Goal: Information Seeking & Learning: Learn about a topic

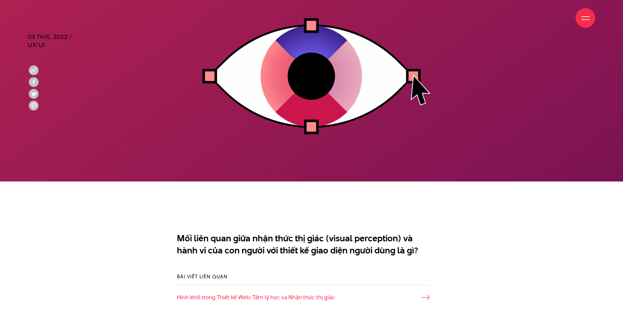
scroll to position [327, 0]
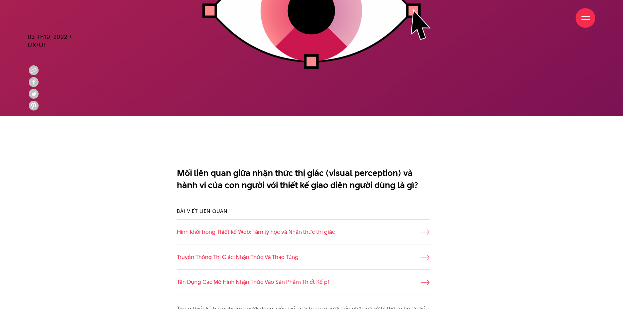
click at [315, 175] on p "Mối liên quan giữa nhận thức thị giác (visual perception) và hành vi của con ng…" at bounding box center [303, 179] width 253 height 25
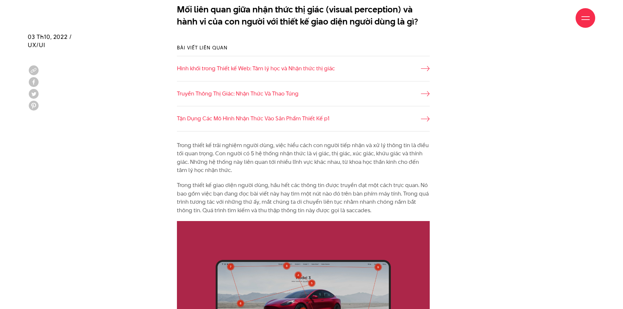
scroll to position [523, 0]
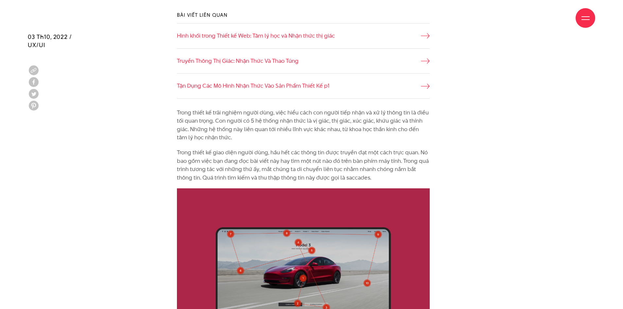
click at [193, 119] on p "Trong thiết kế trải nghiệm người dùng, việc hiểu cách con người tiếp nhận và xử…" at bounding box center [303, 125] width 253 height 33
click at [245, 118] on p "Trong thiết kế trải nghiệm người dùng, việc hiểu cách con người tiếp nhận và xử…" at bounding box center [303, 125] width 253 height 33
drag, startPoint x: 268, startPoint y: 115, endPoint x: 353, endPoint y: 114, distance: 85.4
click at [353, 114] on p "Trong thiết kế trải nghiệm người dùng, việc hiểu cách con người tiếp nhận và xử…" at bounding box center [303, 125] width 253 height 33
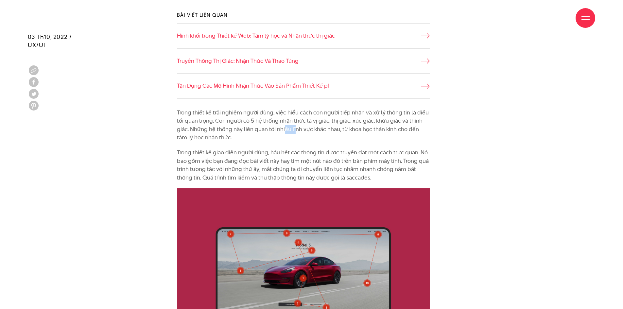
drag, startPoint x: 283, startPoint y: 130, endPoint x: 368, endPoint y: 130, distance: 85.0
click at [306, 130] on p "Trong thiết kế trải nghiệm người dùng, việc hiểu cách con người tiếp nhận và xử…" at bounding box center [303, 125] width 253 height 33
click at [369, 130] on p "Trong thiết kế trải nghiệm người dùng, việc hiểu cách con người tiếp nhận và xử…" at bounding box center [303, 125] width 253 height 33
click at [225, 131] on p "Trong thiết kế trải nghiệm người dùng, việc hiểu cách con người tiếp nhận và xử…" at bounding box center [303, 125] width 253 height 33
click at [277, 131] on p "Trong thiết kế trải nghiệm người dùng, việc hiểu cách con người tiếp nhận và xử…" at bounding box center [303, 125] width 253 height 33
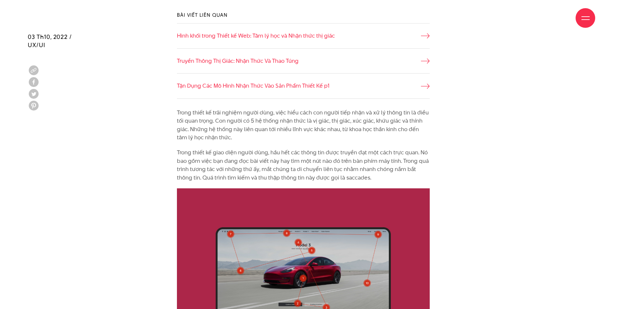
click at [181, 113] on p "Trong thiết kế trải nghiệm người dùng, việc hiểu cách con người tiếp nhận và xử…" at bounding box center [303, 125] width 253 height 33
click at [219, 121] on p "Trong thiết kế trải nghiệm người dùng, việc hiểu cách con người tiếp nhận và xử…" at bounding box center [303, 125] width 253 height 33
click at [241, 117] on p "Trong thiết kế trải nghiệm người dùng, việc hiểu cách con người tiếp nhận và xử…" at bounding box center [303, 125] width 253 height 33
drag, startPoint x: 238, startPoint y: 120, endPoint x: 330, endPoint y: 128, distance: 92.2
click at [300, 127] on p "Trong thiết kế trải nghiệm người dùng, việc hiểu cách con người tiếp nhận và xử…" at bounding box center [303, 125] width 253 height 33
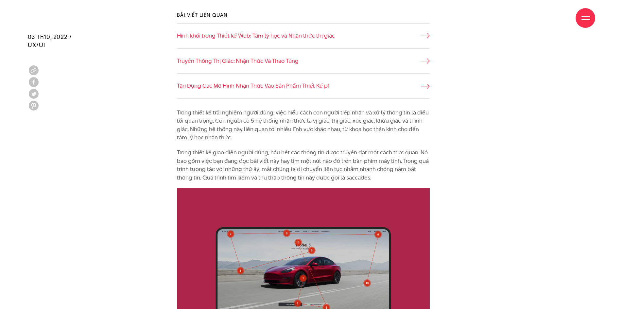
click at [330, 128] on p "Trong thiết kế trải nghiệm người dùng, việc hiểu cách con người tiếp nhận và xử…" at bounding box center [303, 125] width 253 height 33
drag, startPoint x: 289, startPoint y: 131, endPoint x: 324, endPoint y: 131, distance: 35.0
click at [291, 132] on p "Trong thiết kế trải nghiệm người dùng, việc hiểu cách con người tiếp nhận và xử…" at bounding box center [303, 125] width 253 height 33
click at [328, 130] on p "Trong thiết kế trải nghiệm người dùng, việc hiểu cách con người tiếp nhận và xử…" at bounding box center [303, 125] width 253 height 33
click at [288, 115] on p "Trong thiết kế trải nghiệm người dùng, việc hiểu cách con người tiếp nhận và xử…" at bounding box center [303, 125] width 253 height 33
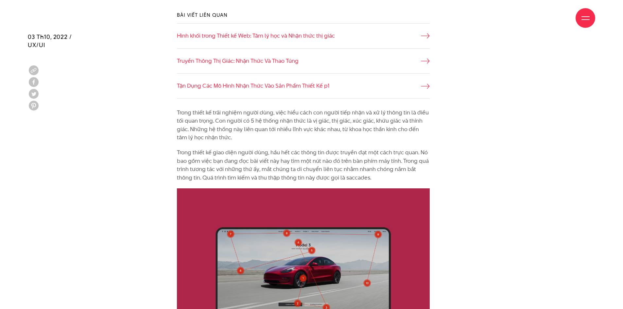
drag, startPoint x: 251, startPoint y: 123, endPoint x: 323, endPoint y: 130, distance: 72.6
click at [293, 130] on p "Trong thiết kế trải nghiệm người dùng, việc hiểu cách con người tiếp nhận và xử…" at bounding box center [303, 125] width 253 height 33
click at [323, 130] on p "Trong thiết kế trải nghiệm người dùng, việc hiểu cách con người tiếp nhận và xử…" at bounding box center [303, 125] width 253 height 33
click at [250, 158] on p "Trong thiết kế giao diện người dùng, hầu hết các thông tin được truyền đạt một …" at bounding box center [303, 164] width 253 height 33
click at [340, 164] on p "Trong thiết kế giao diện người dùng, hầu hết các thông tin được truyền đạt một …" at bounding box center [303, 164] width 253 height 33
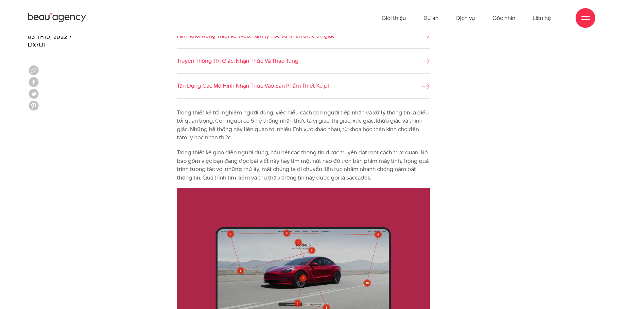
drag, startPoint x: 194, startPoint y: 132, endPoint x: 250, endPoint y: 133, distance: 55.6
click at [230, 133] on p "Trong thiết kế trải nghiệm người dùng, việc hiểu cách con người tiếp nhận và xử…" at bounding box center [303, 125] width 253 height 33
click at [250, 133] on p "Trong thiết kế trải nghiệm người dùng, việc hiểu cách con người tiếp nhận và xử…" at bounding box center [303, 125] width 253 height 33
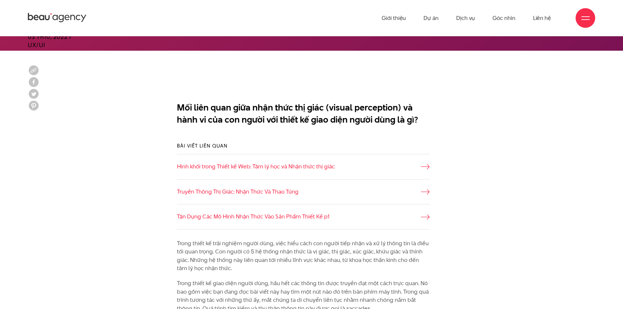
drag, startPoint x: 181, startPoint y: 103, endPoint x: 212, endPoint y: 108, distance: 31.1
click at [212, 108] on p "Mối liên quan giữa nhận thức thị giác (visual perception) và hành vi của con ng…" at bounding box center [303, 113] width 253 height 25
click at [214, 108] on p "Mối liên quan giữa nhận thức thị giác (visual perception) và hành vi của con ng…" at bounding box center [303, 113] width 253 height 25
click at [215, 114] on p "Mối liên quan giữa nhận thức thị giác (visual perception) và hành vi của con ng…" at bounding box center [303, 113] width 253 height 25
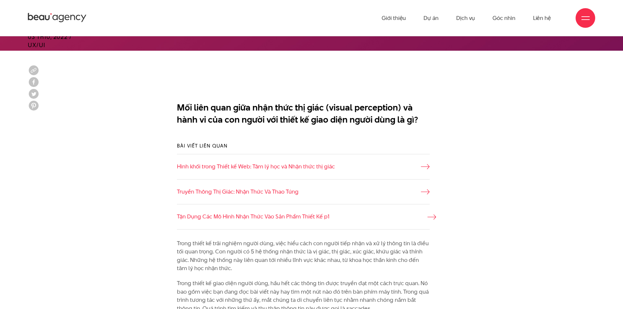
scroll to position [491, 0]
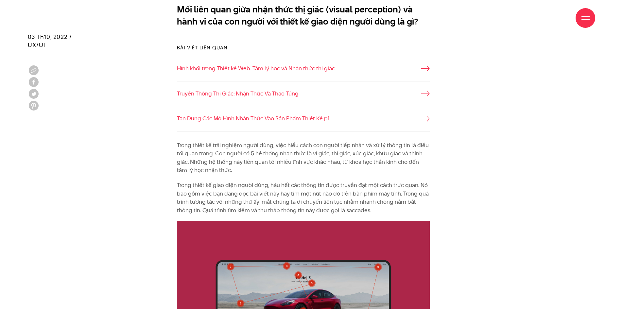
click at [180, 151] on p "Trong thiết kế trải nghiệm người dùng, việc hiểu cách con người tiếp nhận và xử…" at bounding box center [303, 157] width 253 height 33
click at [200, 154] on p "Trong thiết kế trải nghiệm người dùng, việc hiểu cách con người tiếp nhận và xử…" at bounding box center [303, 157] width 253 height 33
drag, startPoint x: 195, startPoint y: 164, endPoint x: 242, endPoint y: 156, distance: 47.1
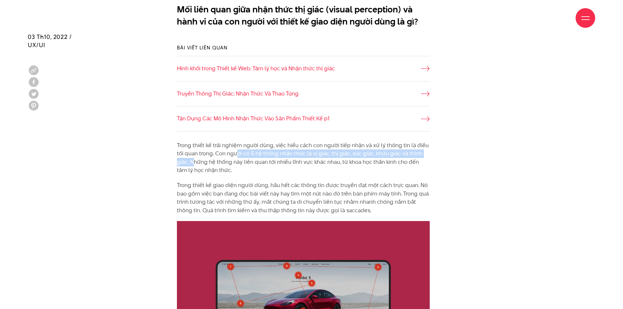
click at [240, 157] on p "Trong thiết kế trải nghiệm người dùng, việc hiểu cách con người tiếp nhận và xử…" at bounding box center [303, 157] width 253 height 33
click at [242, 156] on p "Trong thiết kế trải nghiệm người dùng, việc hiểu cách con người tiếp nhận và xử…" at bounding box center [303, 157] width 253 height 33
click at [236, 155] on p "Trong thiết kế trải nghiệm người dùng, việc hiểu cách con người tiếp nhận và xử…" at bounding box center [303, 157] width 253 height 33
click at [256, 158] on p "Trong thiết kế trải nghiệm người dùng, việc hiểu cách con người tiếp nhận và xử…" at bounding box center [303, 157] width 253 height 33
click at [236, 161] on p "Trong thiết kế trải nghiệm người dùng, việc hiểu cách con người tiếp nhận và xử…" at bounding box center [303, 157] width 253 height 33
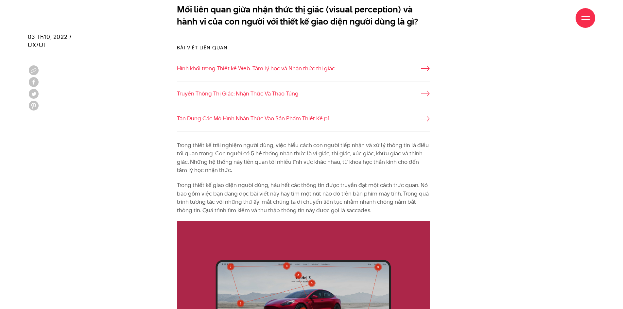
click at [219, 165] on p "Trong thiết kế trải nghiệm người dùng, việc hiểu cách con người tiếp nhận và xử…" at bounding box center [303, 157] width 253 height 33
click at [274, 185] on p "Trong thiết kế giao diện người dùng, hầu hết các thông tin được truyền đạt một …" at bounding box center [303, 197] width 253 height 33
click at [323, 141] on p "Trong thiết kế trải nghiệm người dùng, việc hiểu cách con người tiếp nhận và xử…" at bounding box center [303, 157] width 253 height 33
drag, startPoint x: 174, startPoint y: 160, endPoint x: 184, endPoint y: 160, distance: 10.1
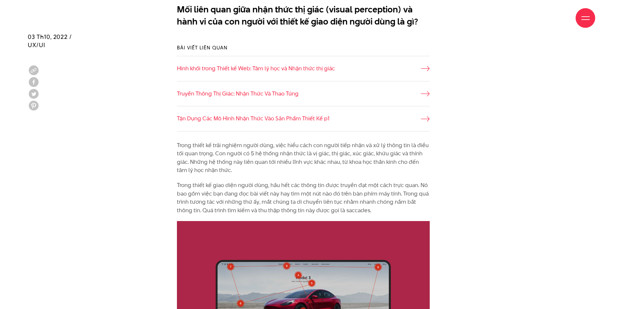
click at [193, 152] on p "Trong thiết kế trải nghiệm người dùng, việc hiểu cách con người tiếp nhận và xử…" at bounding box center [303, 157] width 253 height 33
drag, startPoint x: 171, startPoint y: 145, endPoint x: 194, endPoint y: 148, distance: 22.7
click at [194, 148] on p "Trong thiết kế trải nghiệm người dùng, việc hiểu cách con người tiếp nhận và xử…" at bounding box center [303, 157] width 253 height 33
drag, startPoint x: 208, startPoint y: 149, endPoint x: 187, endPoint y: 150, distance: 20.6
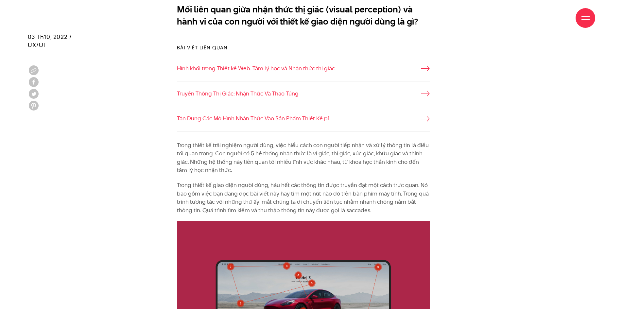
click at [204, 150] on p "Trong thiết kế trải nghiệm người dùng, việc hiểu cách con người tiếp nhận và xử…" at bounding box center [303, 157] width 253 height 33
click at [245, 151] on p "Trong thiết kế trải nghiệm người dùng, việc hiểu cách con người tiếp nhận và xử…" at bounding box center [303, 157] width 253 height 33
drag, startPoint x: 253, startPoint y: 155, endPoint x: 317, endPoint y: 156, distance: 63.8
click at [282, 156] on p "Trong thiết kế trải nghiệm người dùng, việc hiểu cách con người tiếp nhận và xử…" at bounding box center [303, 157] width 253 height 33
click at [317, 156] on p "Trong thiết kế trải nghiệm người dùng, việc hiểu cách con người tiếp nhận và xử…" at bounding box center [303, 157] width 253 height 33
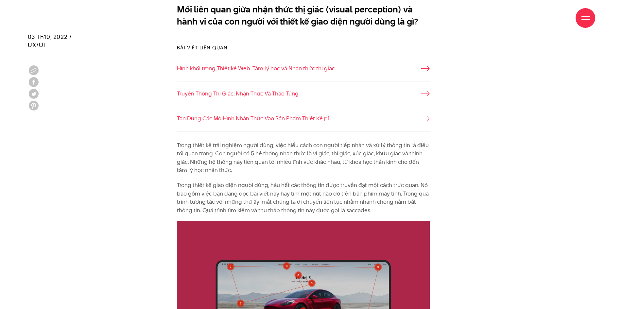
drag, startPoint x: 296, startPoint y: 157, endPoint x: 356, endPoint y: 156, distance: 60.2
click at [313, 156] on p "Trong thiết kế trải nghiệm người dùng, việc hiểu cách con người tiếp nhận và xử…" at bounding box center [303, 157] width 253 height 33
click at [357, 156] on p "Trong thiết kế trải nghiệm người dùng, việc hiểu cách con người tiếp nhận và xử…" at bounding box center [303, 157] width 253 height 33
click at [344, 152] on p "Trong thiết kế trải nghiệm người dùng, việc hiểu cách con người tiếp nhận và xử…" at bounding box center [303, 157] width 253 height 33
click at [208, 156] on p "Trong thiết kế trải nghiệm người dùng, việc hiểu cách con người tiếp nhận và xử…" at bounding box center [303, 157] width 253 height 33
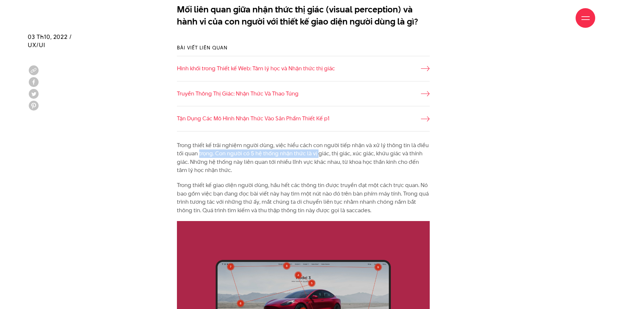
drag, startPoint x: 208, startPoint y: 156, endPoint x: 316, endPoint y: 157, distance: 107.9
click at [316, 157] on p "Trong thiết kế trải nghiệm người dùng, việc hiểu cách con người tiếp nhận và xử…" at bounding box center [303, 157] width 253 height 33
click at [304, 162] on p "Trong thiết kế trải nghiệm người dùng, việc hiểu cách con người tiếp nhận và xử…" at bounding box center [303, 157] width 253 height 33
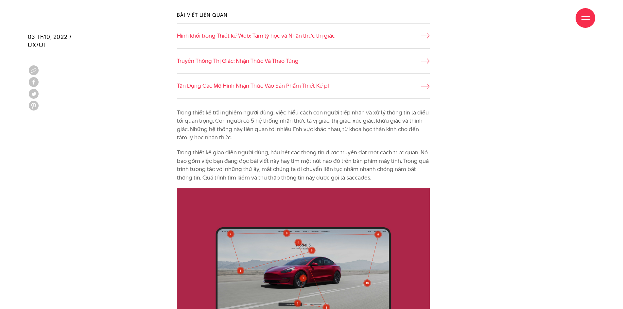
click at [210, 153] on p "Trong thiết kế giao diện người dùng, hầu hết các thông tin được truyền đạt một …" at bounding box center [303, 164] width 253 height 33
drag, startPoint x: 196, startPoint y: 162, endPoint x: 217, endPoint y: 170, distance: 22.7
click at [198, 164] on p "Trong thiết kế giao diện người dùng, hầu hết các thông tin được truyền đạt một …" at bounding box center [303, 164] width 253 height 33
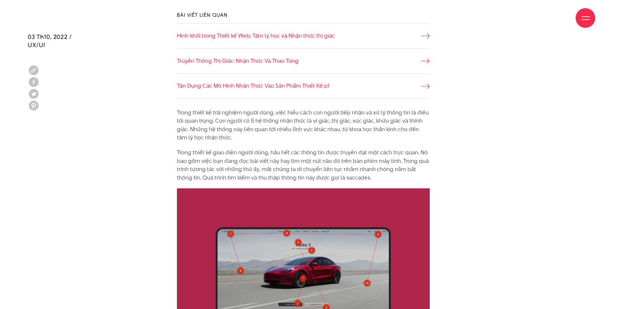
click at [373, 289] on img at bounding box center [303, 272] width 253 height 168
drag, startPoint x: 218, startPoint y: 145, endPoint x: 256, endPoint y: 145, distance: 37.6
drag, startPoint x: 192, startPoint y: 141, endPoint x: 226, endPoint y: 156, distance: 37.1
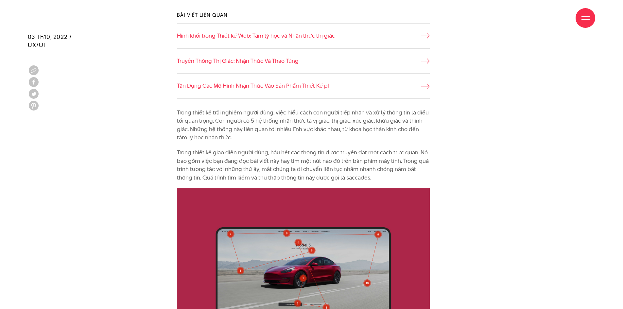
click at [239, 162] on p "Trong thiết kế giao diện người dùng, hầu hết các thông tin được truyền đạt một …" at bounding box center [303, 164] width 253 height 33
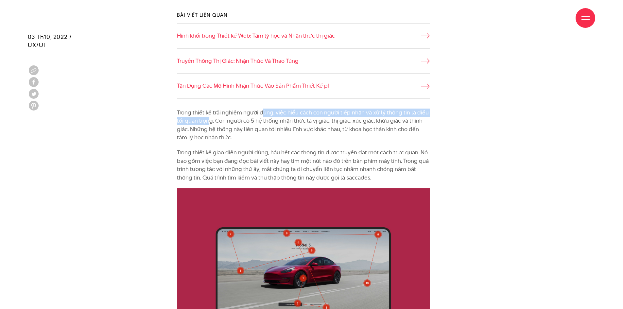
drag, startPoint x: 207, startPoint y: 121, endPoint x: 302, endPoint y: 120, distance: 94.2
click at [301, 120] on p "Trong thiết kế trải nghiệm người dùng, việc hiểu cách con người tiếp nhận và xử…" at bounding box center [303, 125] width 253 height 33
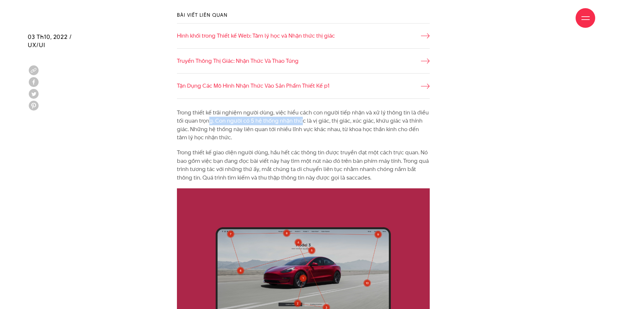
click at [302, 120] on p "Trong thiết kế trải nghiệm người dùng, việc hiểu cách con người tiếp nhận và xử…" at bounding box center [303, 125] width 253 height 33
click at [249, 156] on p "Trong thiết kế giao diện người dùng, hầu hết các thông tin được truyền đạt một …" at bounding box center [303, 164] width 253 height 33
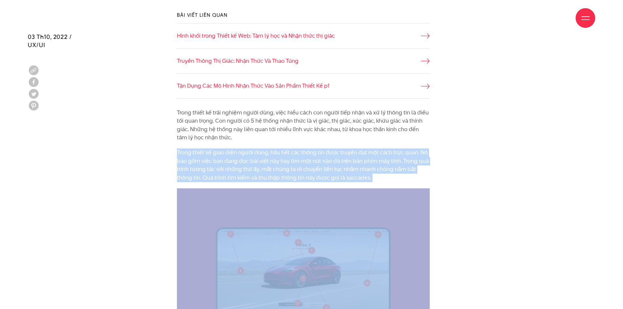
click at [249, 156] on p "Trong thiết kế giao diện người dùng, hầu hết các thông tin được truyền đạt một …" at bounding box center [303, 164] width 253 height 33
click at [252, 169] on p "Trong thiết kế giao diện người dùng, hầu hết các thông tin được truyền đạt một …" at bounding box center [303, 164] width 253 height 33
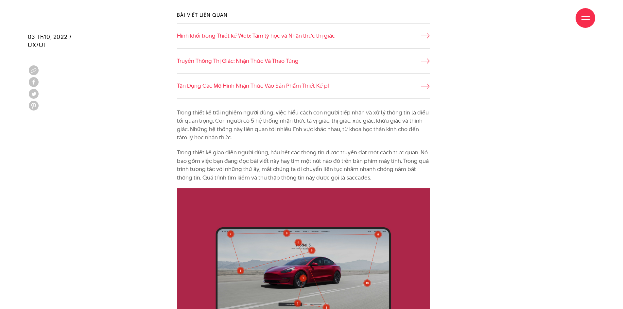
click at [248, 132] on p "Trong thiết kế trải nghiệm người dùng, việc hiểu cách con người tiếp nhận và xử…" at bounding box center [303, 125] width 253 height 33
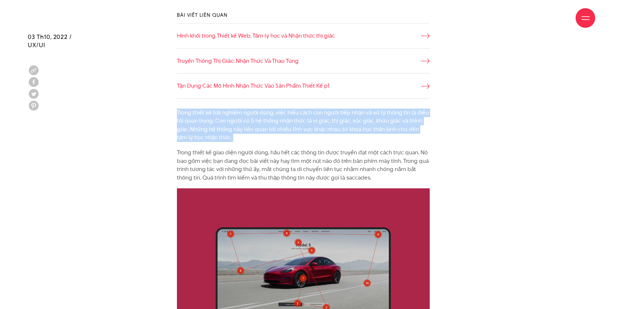
click at [248, 132] on p "Trong thiết kế trải nghiệm người dùng, việc hiểu cách con người tiếp nhận và xử…" at bounding box center [303, 125] width 253 height 33
click at [245, 140] on p "Trong thiết kế trải nghiệm người dùng, việc hiểu cách con người tiếp nhận và xử…" at bounding box center [303, 125] width 253 height 33
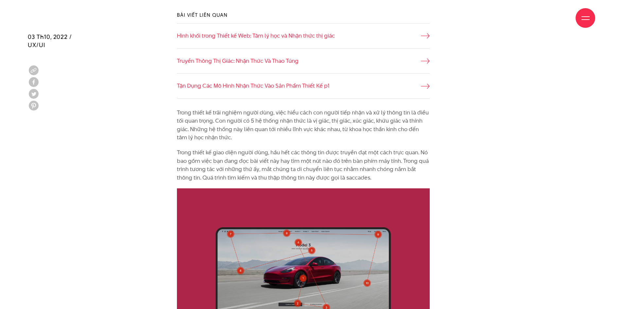
click at [214, 131] on p "Trong thiết kế trải nghiệm người dùng, việc hiểu cách con người tiếp nhận và xử…" at bounding box center [303, 125] width 253 height 33
drag, startPoint x: 182, startPoint y: 157, endPoint x: 263, endPoint y: 156, distance: 80.8
click at [263, 156] on p "Trong thiết kế giao diện người dùng, hầu hết các thông tin được truyền đạt một …" at bounding box center [303, 164] width 253 height 33
click at [238, 160] on p "Trong thiết kế giao diện người dùng, hầu hết các thông tin được truyền đạt một …" at bounding box center [303, 164] width 253 height 33
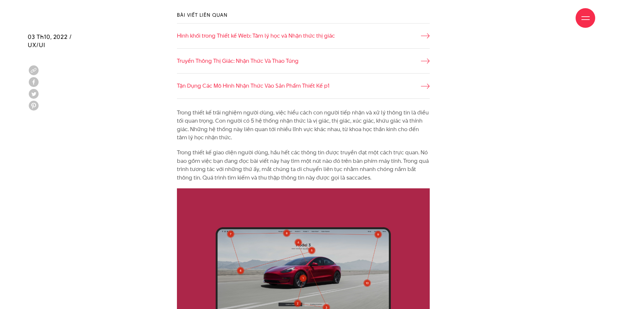
click at [255, 117] on p "Trong thiết kế trải nghiệm người dùng, việc hiểu cách con người tiếp nhận và xử…" at bounding box center [303, 125] width 253 height 33
click at [257, 123] on p "Trong thiết kế trải nghiệm người dùng, việc hiểu cách con người tiếp nhận và xử…" at bounding box center [303, 125] width 253 height 33
click at [257, 130] on p "Trong thiết kế trải nghiệm người dùng, việc hiểu cách con người tiếp nhận và xử…" at bounding box center [303, 125] width 253 height 33
click at [260, 128] on p "Trong thiết kế trải nghiệm người dùng, việc hiểu cách con người tiếp nhận và xử…" at bounding box center [303, 125] width 253 height 33
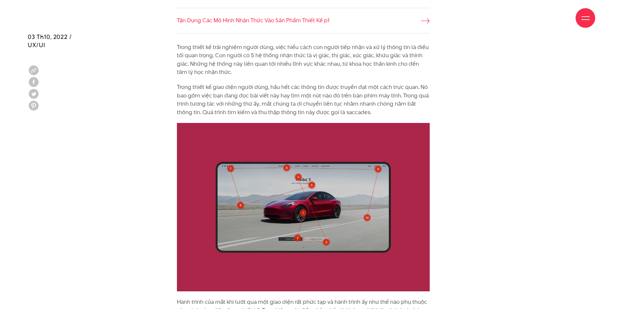
drag, startPoint x: 222, startPoint y: 78, endPoint x: 301, endPoint y: 92, distance: 80.7
click at [307, 93] on p "Trong thiết kế giao diện người dùng, hầu hết các thông tin được truyền đạt một …" at bounding box center [303, 99] width 253 height 33
drag, startPoint x: 300, startPoint y: 95, endPoint x: 369, endPoint y: 96, distance: 69.4
click at [323, 95] on p "Trong thiết kế giao diện người dùng, hầu hết các thông tin được truyền đạt một …" at bounding box center [303, 99] width 253 height 33
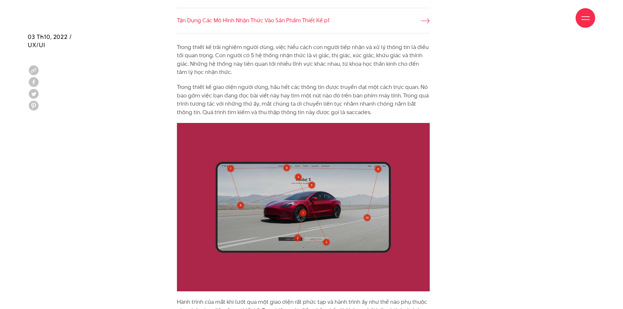
click at [410, 96] on p "Trong thiết kế giao diện người dùng, hầu hết các thông tin được truyền đạt một …" at bounding box center [303, 99] width 253 height 33
drag, startPoint x: 195, startPoint y: 107, endPoint x: 316, endPoint y: 110, distance: 120.4
click at [311, 110] on p "Trong thiết kế giao diện người dùng, hầu hết các thông tin được truyền đạt một …" at bounding box center [303, 99] width 253 height 33
click at [316, 110] on p "Trong thiết kế giao diện người dùng, hầu hết các thông tin được truyền đạt một …" at bounding box center [303, 99] width 253 height 33
click at [308, 107] on p "Trong thiết kế giao diện người dùng, hầu hết các thông tin được truyền đạt một …" at bounding box center [303, 99] width 253 height 33
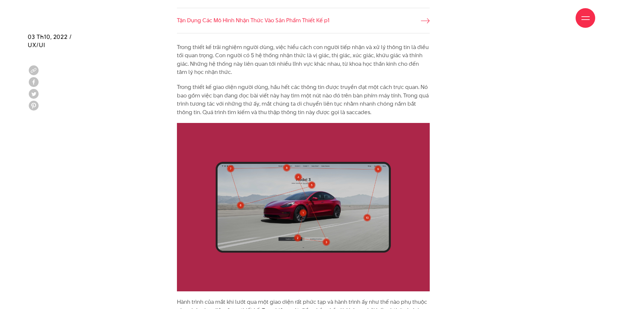
click at [227, 111] on p "Trong thiết kế giao diện người dùng, hầu hết các thông tin được truyền đạt một …" at bounding box center [303, 99] width 253 height 33
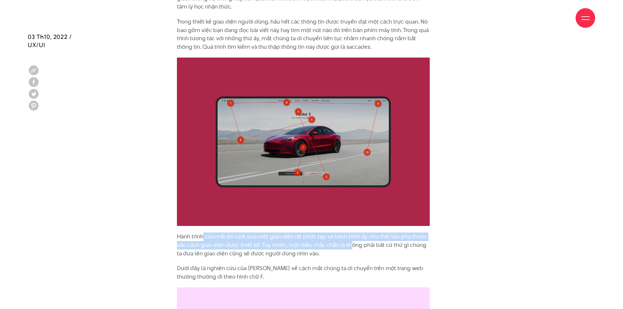
drag, startPoint x: 202, startPoint y: 236, endPoint x: 376, endPoint y: 243, distance: 174.1
click at [376, 243] on p "Hành trình của mắt khi lướt qua một giao diện rất phức tạp và hành trình ấy như…" at bounding box center [303, 245] width 253 height 25
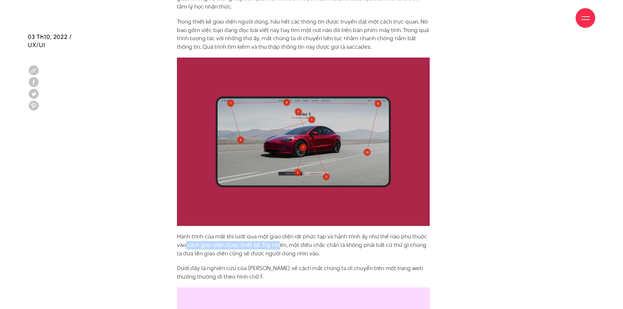
drag, startPoint x: 185, startPoint y: 241, endPoint x: 279, endPoint y: 243, distance: 94.5
click at [279, 243] on p "Hành trình của mắt khi lướt qua một giao diện rất phức tạp và hành trình ấy như…" at bounding box center [303, 245] width 253 height 25
drag, startPoint x: 179, startPoint y: 258, endPoint x: 191, endPoint y: 253, distance: 12.8
click at [191, 253] on p "Hành trình của mắt khi lướt qua một giao diện rất phức tạp và hành trình ấy như…" at bounding box center [303, 245] width 253 height 25
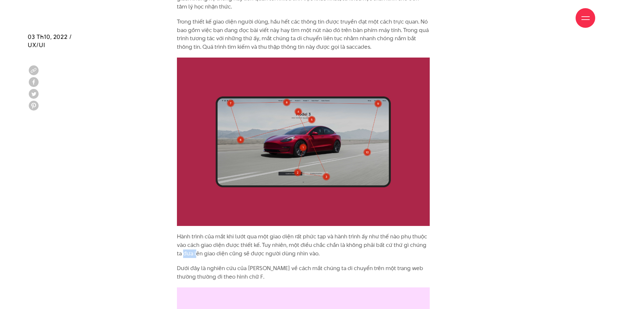
click at [191, 253] on p "Hành trình của mắt khi lướt qua một giao diện rất phức tạp và hành trình ấy như…" at bounding box center [303, 245] width 253 height 25
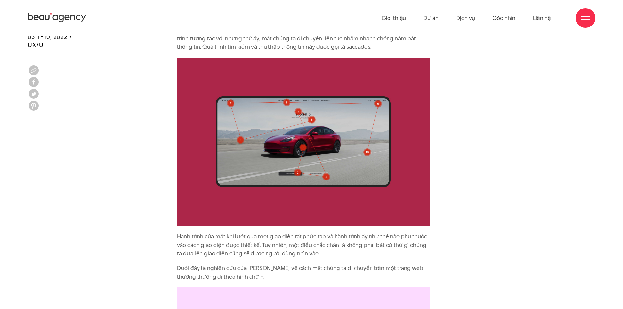
click at [237, 246] on p "Hành trình của mắt khi lướt qua một giao diện rất phức tạp và hành trình ấy như…" at bounding box center [303, 245] width 253 height 25
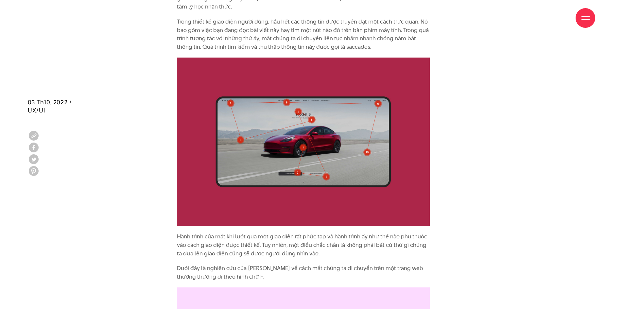
scroll to position [720, 0]
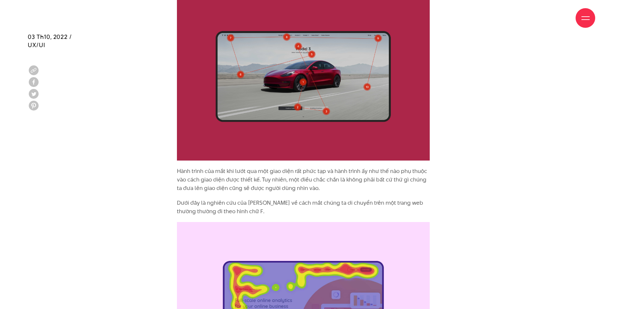
click at [228, 177] on p "Hành trình của mắt khi lướt qua một giao diện rất phức tạp và hành trình ấy như…" at bounding box center [303, 179] width 253 height 25
drag, startPoint x: 228, startPoint y: 177, endPoint x: 279, endPoint y: 184, distance: 51.9
click at [266, 184] on p "Hành trình của mắt khi lướt qua một giao diện rất phức tạp và hành trình ấy như…" at bounding box center [303, 179] width 253 height 25
click at [282, 184] on p "Hành trình của mắt khi lướt qua một giao diện rất phức tạp và hành trình ấy như…" at bounding box center [303, 179] width 253 height 25
click at [280, 183] on p "Hành trình của mắt khi lướt qua một giao diện rất phức tạp và hành trình ấy như…" at bounding box center [303, 179] width 253 height 25
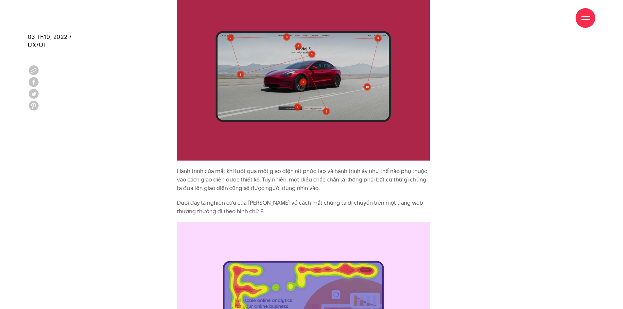
click at [280, 183] on p "Hành trình của mắt khi lướt qua một giao diện rất phức tạp và hành trình ấy như…" at bounding box center [303, 179] width 253 height 25
click at [277, 171] on p "Hành trình của mắt khi lướt qua một giao diện rất phức tạp và hành trình ấy như…" at bounding box center [303, 179] width 253 height 25
click at [272, 180] on p "Hành trình của mắt khi lướt qua một giao diện rất phức tạp và hành trình ấy như…" at bounding box center [303, 179] width 253 height 25
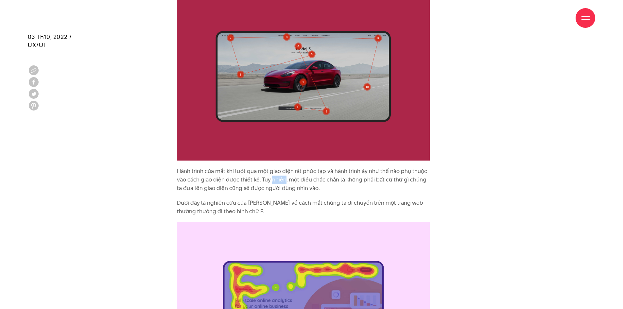
click at [272, 178] on p "Hành trình của mắt khi lướt qua một giao diện rất phức tạp và hành trình ấy như…" at bounding box center [303, 179] width 253 height 25
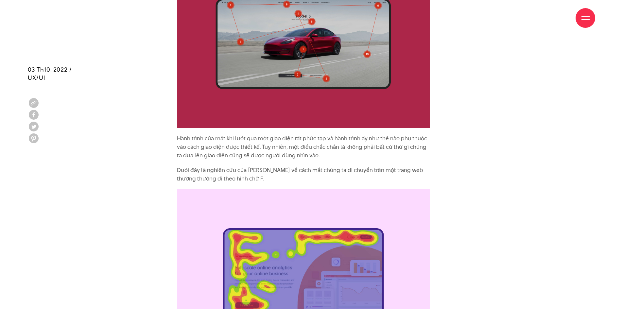
scroll to position [818, 0]
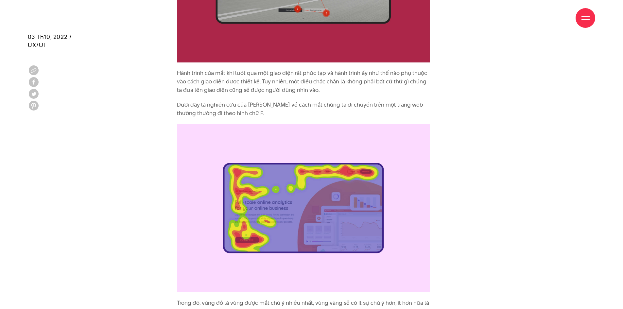
click at [179, 103] on p "Dưới đây là nghiên cứu của [PERSON_NAME] về cách mắt chúng ta di chuyển trên mộ…" at bounding box center [303, 109] width 253 height 17
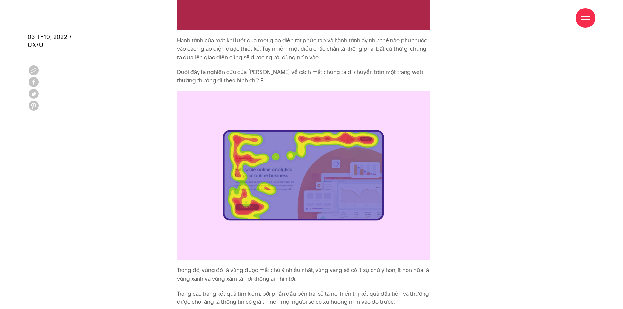
scroll to position [916, 0]
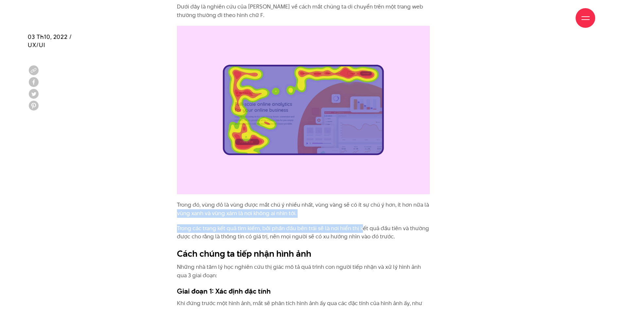
drag, startPoint x: 163, startPoint y: 218, endPoint x: 378, endPoint y: 231, distance: 215.9
click at [377, 215] on p "Trong đó, vùng đỏ là vùng được mắt chú ý nhiều nhất, vùng vàng sẽ có ít sự chú …" at bounding box center [303, 209] width 253 height 17
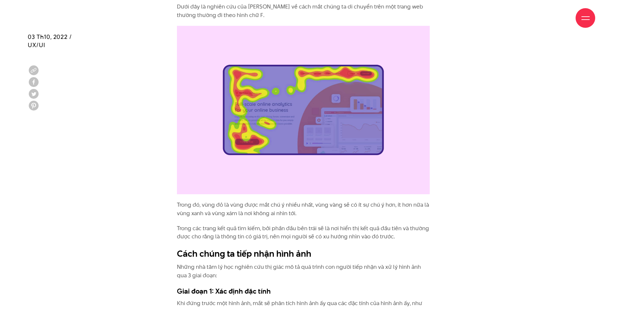
click at [347, 201] on p "Trong đó, vùng đỏ là vùng được mắt chú ý nhiều nhất, vùng vàng sẽ có ít sự chú …" at bounding box center [303, 209] width 253 height 17
drag, startPoint x: 200, startPoint y: 203, endPoint x: 261, endPoint y: 208, distance: 61.3
click at [218, 206] on p "Trong đó, vùng đỏ là vùng được mắt chú ý nhiều nhất, vùng vàng sẽ có ít sự chú …" at bounding box center [303, 209] width 253 height 17
click at [303, 208] on p "Trong đó, vùng đỏ là vùng được mắt chú ý nhiều nhất, vùng vàng sẽ có ít sự chú …" at bounding box center [303, 209] width 253 height 17
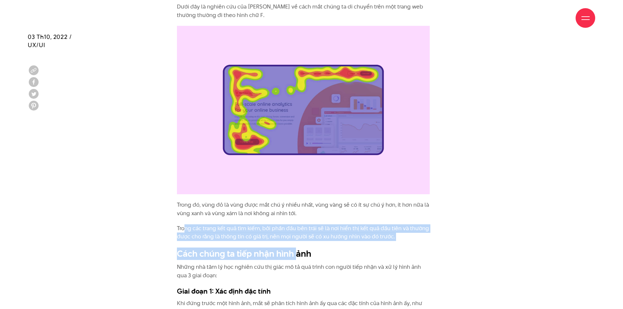
drag, startPoint x: 184, startPoint y: 219, endPoint x: 312, endPoint y: 247, distance: 131.0
click at [312, 228] on p "Trong các trang kết quả tìm kiếm, bởi phần đầu bên trái sẽ là nơi hiển thị kết …" at bounding box center [303, 232] width 253 height 17
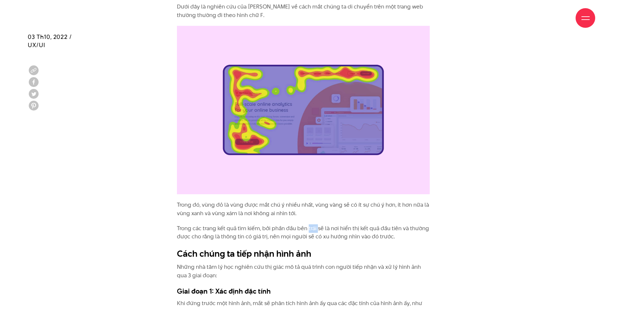
click at [312, 228] on p "Trong các trang kết quả tìm kiếm, bởi phần đầu bên trái sẽ là nơi hiển thị kết …" at bounding box center [303, 232] width 253 height 17
click at [254, 212] on p "Trong đó, vùng đỏ là vùng được mắt chú ý nhiều nhất, vùng vàng sẽ có ít sự chú …" at bounding box center [303, 209] width 253 height 17
drag, startPoint x: 256, startPoint y: 208, endPoint x: 281, endPoint y: 204, distance: 25.2
click at [257, 208] on p "Trong đó, vùng đỏ là vùng được mắt chú ý nhiều nhất, vùng vàng sẽ có ít sự chú …" at bounding box center [303, 209] width 253 height 17
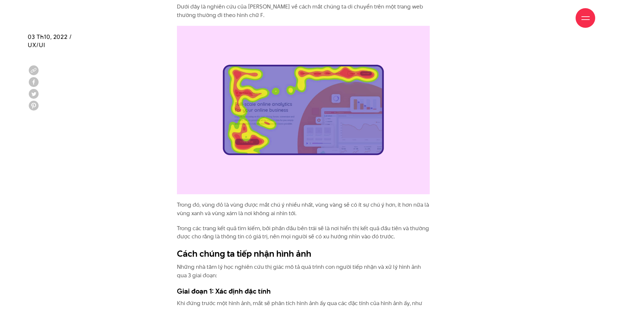
click at [281, 204] on p "Trong đó, vùng đỏ là vùng được mắt chú ý nhiều nhất, vùng vàng sẽ có ít sự chú …" at bounding box center [303, 209] width 253 height 17
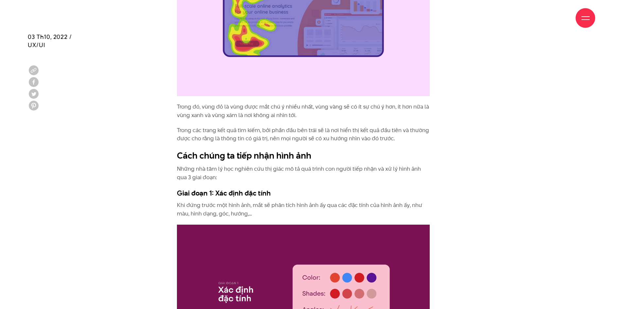
drag, startPoint x: 243, startPoint y: 191, endPoint x: 235, endPoint y: 46, distance: 144.8
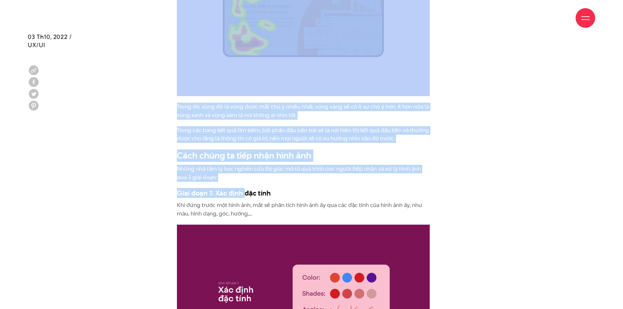
scroll to position [1047, 0]
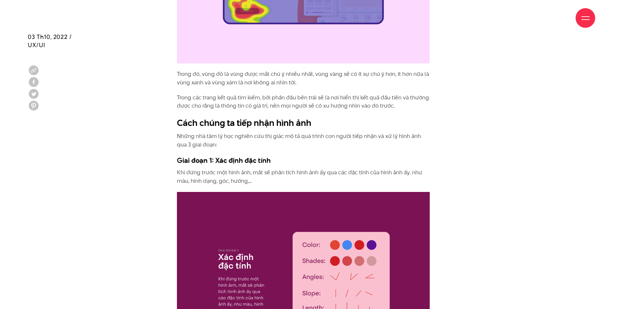
click at [311, 176] on p "Khi đứng trước một hình ảnh, mắt sẽ phân tích hình ảnh ấy qua các đặc tính của …" at bounding box center [303, 176] width 253 height 17
click at [268, 142] on p "Những nhà tâm lý học nghiên cứu thị giác mô tả quá trình con người tiếp nhận và…" at bounding box center [303, 140] width 253 height 17
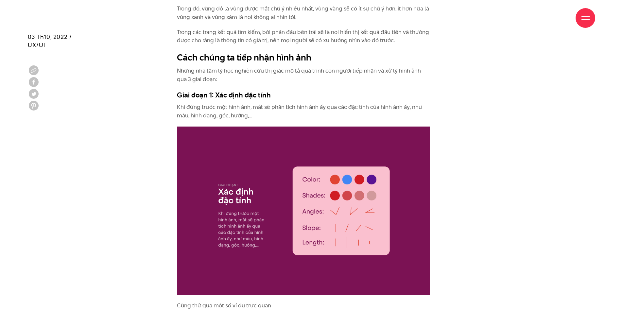
drag, startPoint x: 182, startPoint y: 109, endPoint x: 288, endPoint y: 120, distance: 106.9
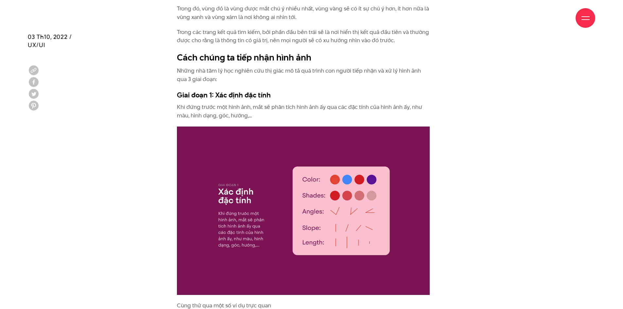
scroll to position [1145, 0]
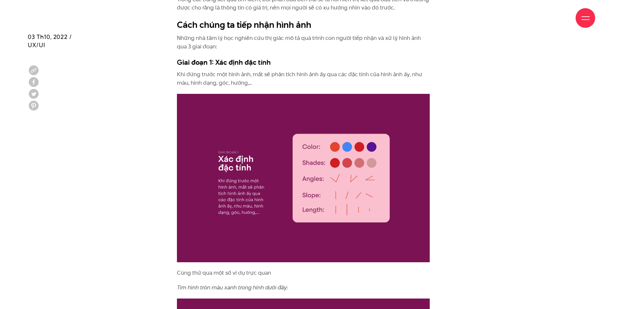
click at [241, 210] on img at bounding box center [303, 178] width 253 height 168
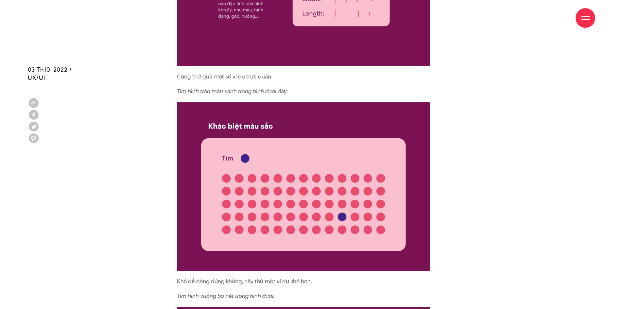
scroll to position [1308, 0]
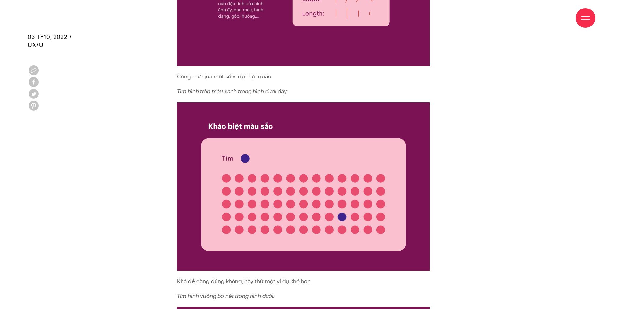
click at [381, 211] on img at bounding box center [303, 186] width 253 height 168
click at [250, 154] on img at bounding box center [303, 186] width 253 height 168
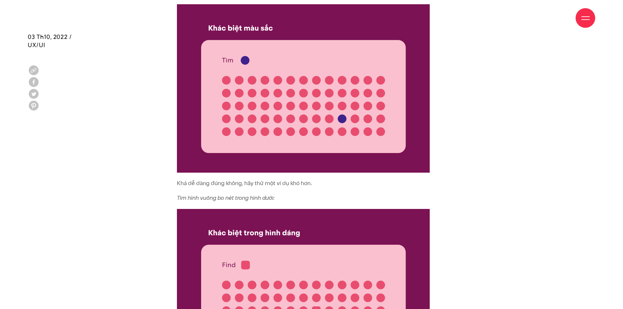
click at [260, 180] on p "Khá dễ dàng đúng không, hãy thử một ví dụ khó hơn." at bounding box center [303, 183] width 253 height 9
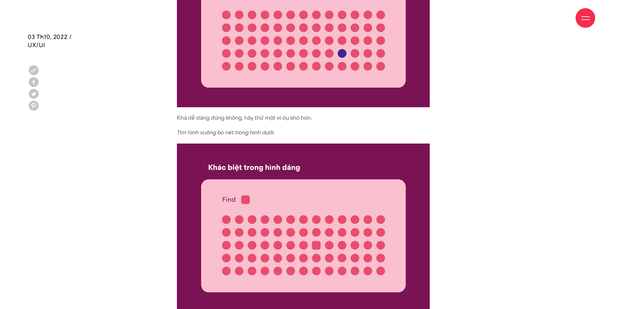
click at [319, 248] on img at bounding box center [303, 228] width 253 height 168
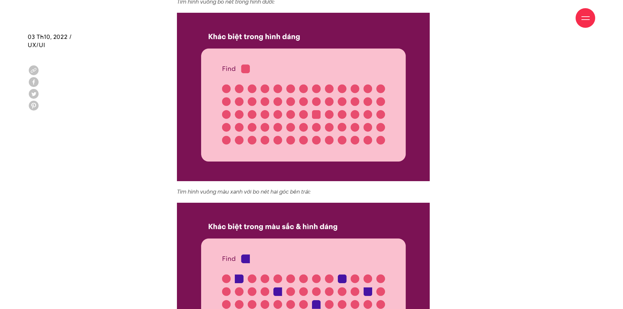
scroll to position [1701, 0]
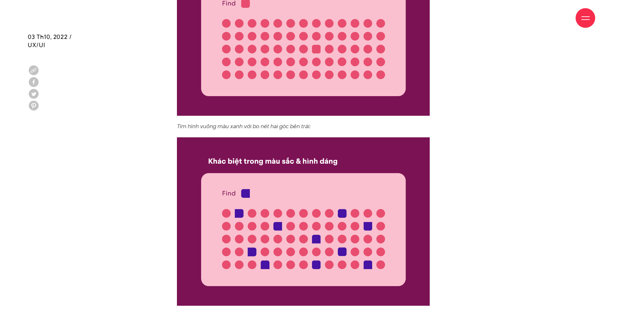
click at [246, 168] on img at bounding box center [303, 221] width 253 height 168
click at [224, 131] on div "Trong thiết kế trải nghiệm người dùng, việc hiểu cách con người tiếp nhận và xử…" at bounding box center [303, 184] width 253 height 2507
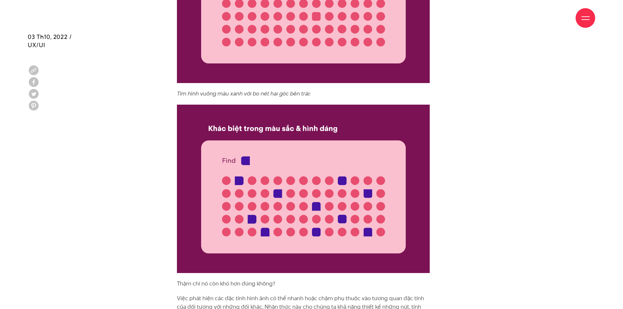
click at [272, 196] on img at bounding box center [303, 189] width 253 height 168
click at [276, 195] on img at bounding box center [303, 189] width 253 height 168
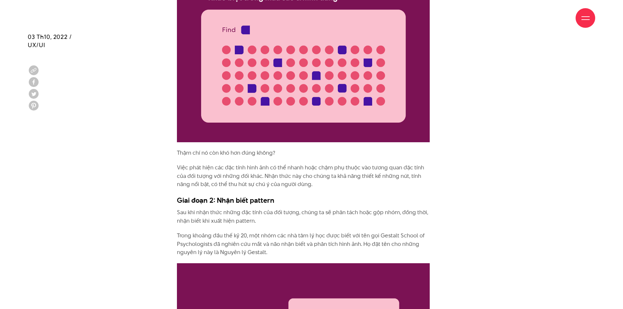
scroll to position [1995, 0]
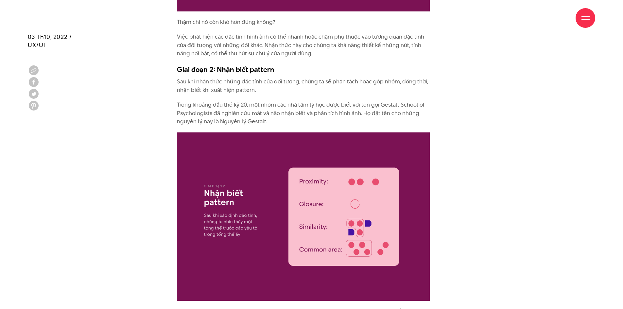
click at [178, 88] on p "Sau khi nhận thức những đặc tính của đối tượng, chúng ta sẽ phân tách hoặc gộp …" at bounding box center [303, 86] width 253 height 17
drag, startPoint x: 224, startPoint y: 75, endPoint x: 298, endPoint y: 77, distance: 73.3
click at [300, 78] on p "Sau khi nhận thức những đặc tính của đối tượng, chúng ta sẽ phân tách hoặc gộp …" at bounding box center [303, 86] width 253 height 17
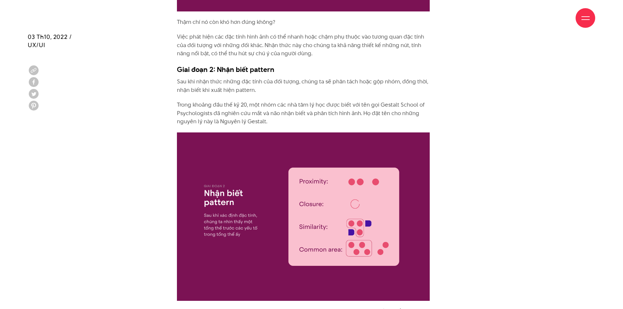
drag, startPoint x: 294, startPoint y: 87, endPoint x: 321, endPoint y: 91, distance: 27.5
click at [294, 91] on p "Sau khi nhận thức những đặc tính của đối tượng, chúng ta sẽ phân tách hoặc gộp …" at bounding box center [303, 86] width 253 height 17
click at [323, 91] on p "Sau khi nhận thức những đặc tính của đối tượng, chúng ta sẽ phân tách hoặc gộp …" at bounding box center [303, 86] width 253 height 17
click at [201, 101] on p "Trong khoảng đầu thế kỷ 20, một nhóm các nhà tâm lý học được biết với tên gọi G…" at bounding box center [303, 113] width 253 height 25
drag, startPoint x: 183, startPoint y: 106, endPoint x: 213, endPoint y: 108, distance: 29.9
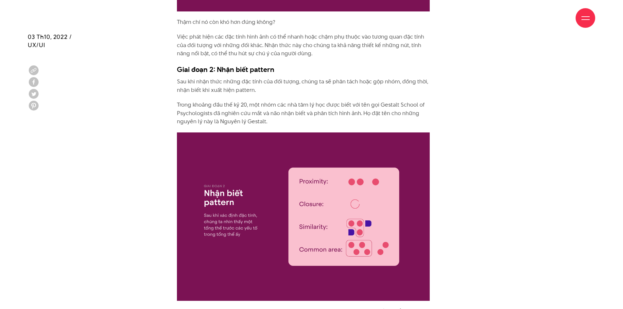
click at [185, 106] on p "Trong khoảng đầu thế kỷ 20, một nhóm các nhà tâm lý học được biết với tên gọi G…" at bounding box center [303, 113] width 253 height 25
click at [213, 108] on p "Trong khoảng đầu thế kỷ 20, một nhóm các nhà tâm lý học được biết với tên gọi G…" at bounding box center [303, 113] width 253 height 25
drag, startPoint x: 203, startPoint y: 111, endPoint x: 216, endPoint y: 110, distance: 12.5
click at [214, 110] on p "Trong khoảng đầu thế kỷ 20, một nhóm các nhà tâm lý học được biết với tên gọi G…" at bounding box center [303, 113] width 253 height 25
click at [216, 110] on p "Trong khoảng đầu thế kỷ 20, một nhóm các nhà tâm lý học được biết với tên gọi G…" at bounding box center [303, 113] width 253 height 25
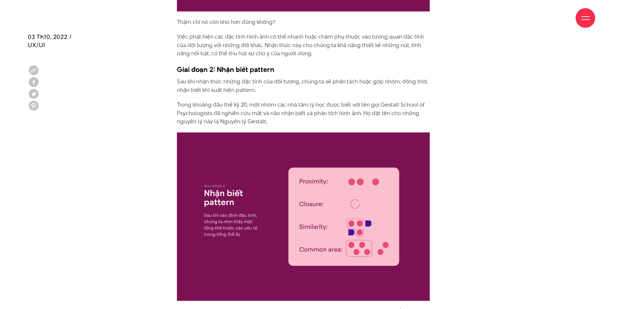
scroll to position [2028, 0]
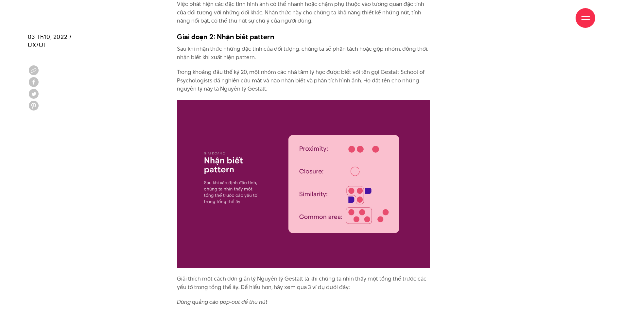
click at [331, 75] on p "Trong khoảng đầu thế kỷ 20, một nhóm các nhà tâm lý học được biết với tên gọi G…" at bounding box center [303, 80] width 253 height 25
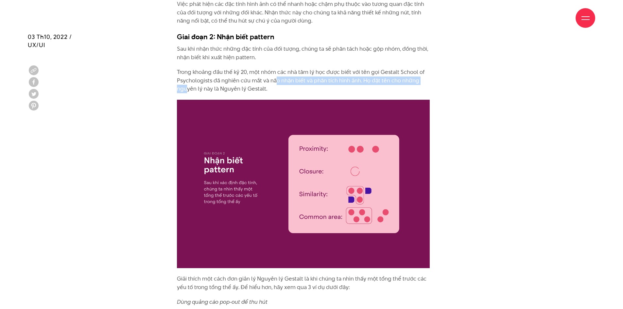
drag, startPoint x: 187, startPoint y: 88, endPoint x: 292, endPoint y: 81, distance: 105.2
click at [291, 81] on p "Trong khoảng đầu thế kỷ 20, một nhóm các nhà tâm lý học được biết với tên gọi G…" at bounding box center [303, 80] width 253 height 25
click at [294, 81] on p "Trong khoảng đầu thế kỷ 20, một nhóm các nhà tâm lý học được biết với tên gọi G…" at bounding box center [303, 80] width 253 height 25
drag, startPoint x: 232, startPoint y: 84, endPoint x: 270, endPoint y: 85, distance: 37.6
click at [266, 85] on p "Trong khoảng đầu thế kỷ 20, một nhóm các nhà tâm lý học được biết với tên gọi G…" at bounding box center [303, 80] width 253 height 25
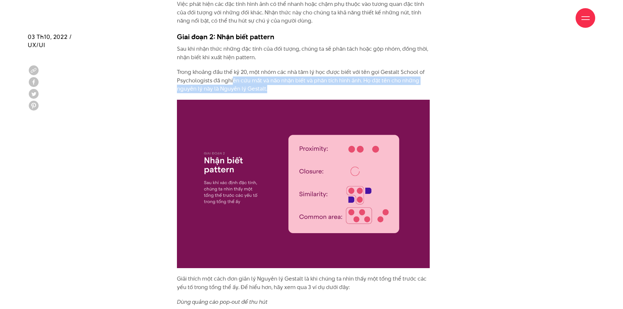
click at [273, 85] on p "Trong khoảng đầu thế kỷ 20, một nhóm các nhà tâm lý học được biết với tên gọi G…" at bounding box center [303, 80] width 253 height 25
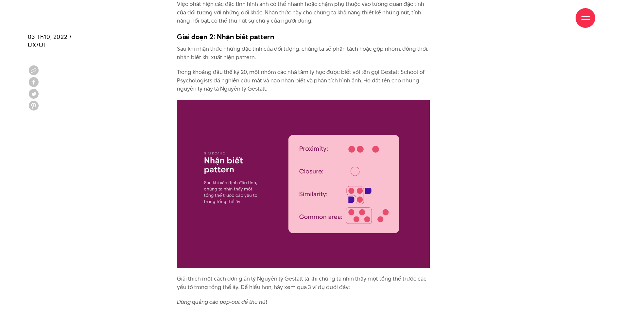
click at [273, 85] on p "Trong khoảng đầu thế kỷ 20, một nhóm các nhà tâm lý học được biết với tên gọi G…" at bounding box center [303, 80] width 253 height 25
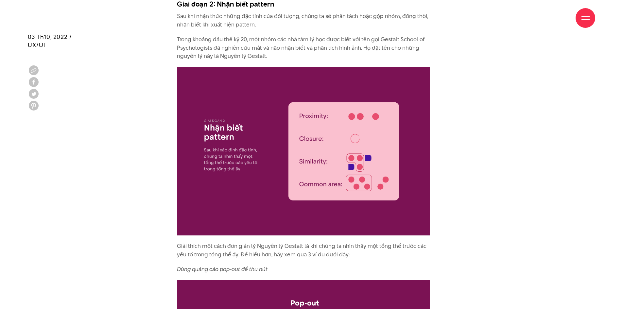
click at [212, 159] on img at bounding box center [303, 151] width 253 height 168
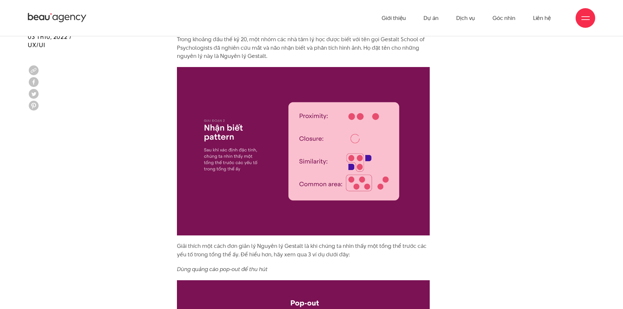
click at [221, 144] on img at bounding box center [303, 151] width 253 height 168
click at [223, 164] on img at bounding box center [303, 151] width 253 height 168
click at [268, 163] on img at bounding box center [303, 151] width 253 height 168
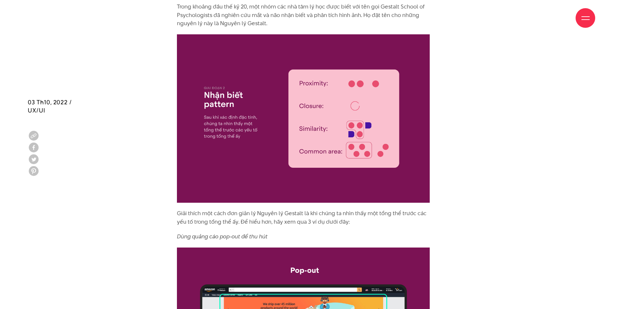
scroll to position [2159, 0]
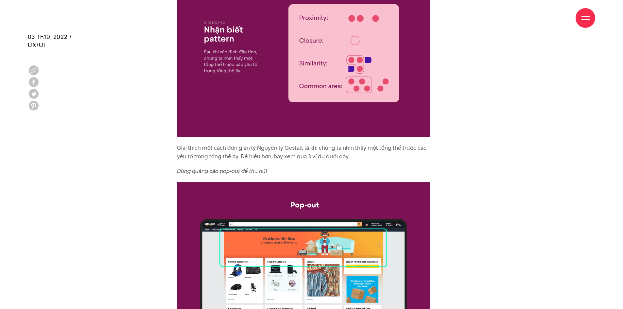
drag, startPoint x: 236, startPoint y: 149, endPoint x: 309, endPoint y: 148, distance: 72.9
click at [292, 148] on p "Giải thích một cách đơn giản lý Nguyên lý Gestalt là khi chúng ta nhìn thấy một…" at bounding box center [303, 152] width 253 height 17
click at [352, 150] on p "Giải thích một cách đơn giản lý Nguyên lý Gestalt là khi chúng ta nhìn thấy một…" at bounding box center [303, 152] width 253 height 17
drag, startPoint x: 306, startPoint y: 156, endPoint x: 358, endPoint y: 156, distance: 52.0
click at [325, 156] on p "Giải thích một cách đơn giản lý Nguyên lý Gestalt là khi chúng ta nhìn thấy một…" at bounding box center [303, 152] width 253 height 17
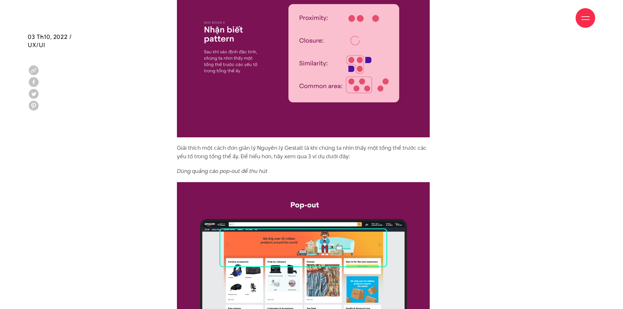
click at [358, 156] on p "Giải thích một cách đơn giản lý Nguyên lý Gestalt là khi chúng ta nhìn thấy một…" at bounding box center [303, 152] width 253 height 17
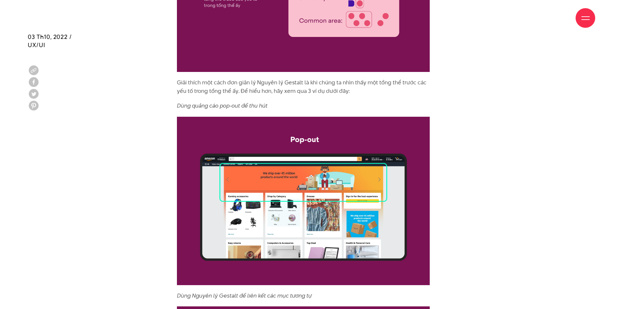
drag, startPoint x: 185, startPoint y: 103, endPoint x: 243, endPoint y: 116, distance: 58.7
click at [187, 104] on em "Dùng quảng cáo pop-out để thu hút" at bounding box center [222, 106] width 91 height 8
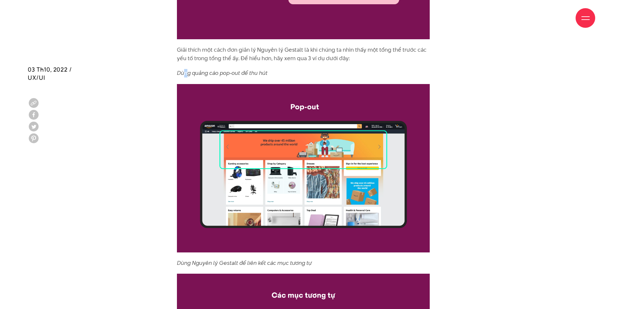
scroll to position [2290, 0]
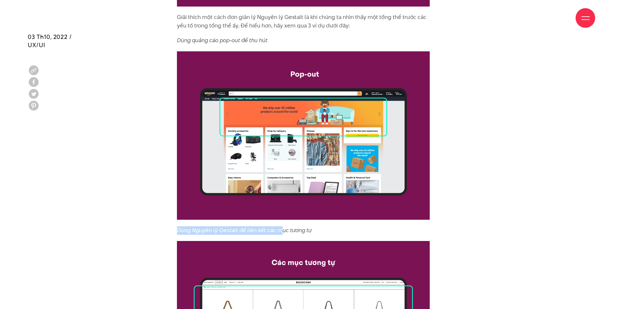
drag, startPoint x: 175, startPoint y: 228, endPoint x: 279, endPoint y: 231, distance: 104.1
click at [279, 231] on em "Dùng Nguyên lý Gestalt để liên kết các mục tương tự" at bounding box center [244, 230] width 135 height 8
click at [307, 229] on em "Dùng Nguyên lý Gestalt để liên kết các mục tương tự" at bounding box center [244, 230] width 135 height 8
click at [253, 137] on img at bounding box center [303, 135] width 253 height 168
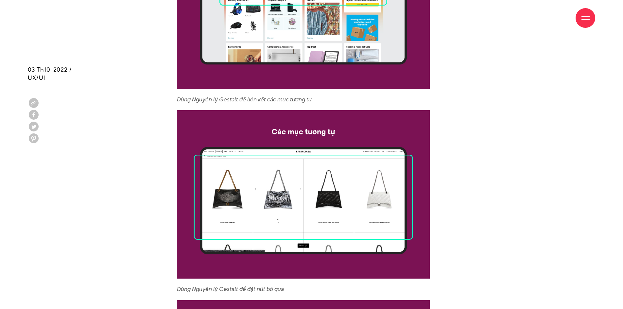
scroll to position [2453, 0]
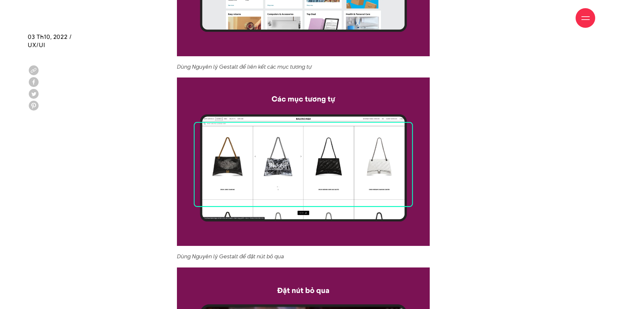
drag, startPoint x: 210, startPoint y: 253, endPoint x: 247, endPoint y: 253, distance: 37.0
click at [247, 253] on em "Dùng Nguyên lý Gestalt để đặt nút bỏ qua" at bounding box center [230, 257] width 107 height 8
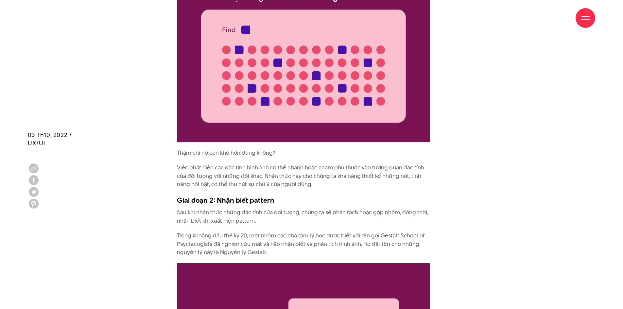
scroll to position [1962, 0]
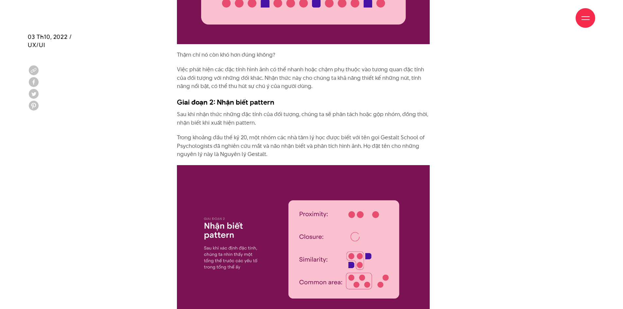
click at [294, 135] on p "Trong khoảng đầu thế kỷ 20, một nhóm các nhà tâm lý học được biết với tên gọi G…" at bounding box center [303, 145] width 253 height 25
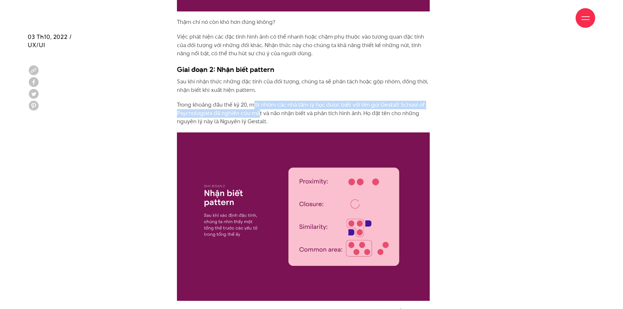
drag, startPoint x: 258, startPoint y: 110, endPoint x: 244, endPoint y: 109, distance: 13.8
click at [254, 109] on p "Trong khoảng đầu thế kỷ 20, một nhóm các nhà tâm lý học được biết với tên gọi G…" at bounding box center [303, 113] width 253 height 25
click at [227, 111] on p "Trong khoảng đầu thế kỷ 20, một nhóm các nhà tâm lý học được biết với tên gọi G…" at bounding box center [303, 113] width 253 height 25
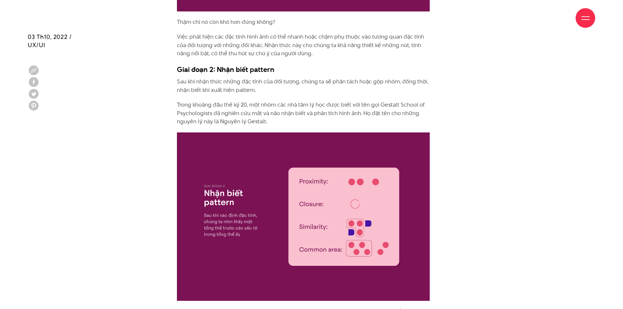
click at [300, 111] on p "Trong khoảng đầu thế kỷ 20, một nhóm các nhà tâm lý học được biết với tên gọi G…" at bounding box center [303, 113] width 253 height 25
drag, startPoint x: 285, startPoint y: 117, endPoint x: 254, endPoint y: 129, distance: 32.9
click at [285, 117] on p "Trong khoảng đầu thế kỷ 20, một nhóm các nhà tâm lý học được biết với tên gọi G…" at bounding box center [303, 113] width 253 height 25
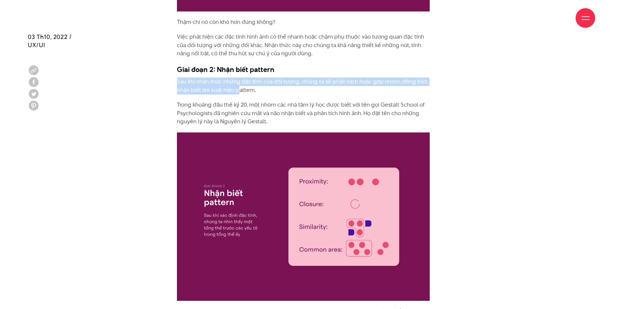
drag, startPoint x: 176, startPoint y: 81, endPoint x: 240, endPoint y: 87, distance: 64.0
click at [240, 87] on p "Sau khi nhận thức những đặc tính của đối tượng, chúng ta sẽ phân tách hoặc gộp …" at bounding box center [303, 86] width 253 height 17
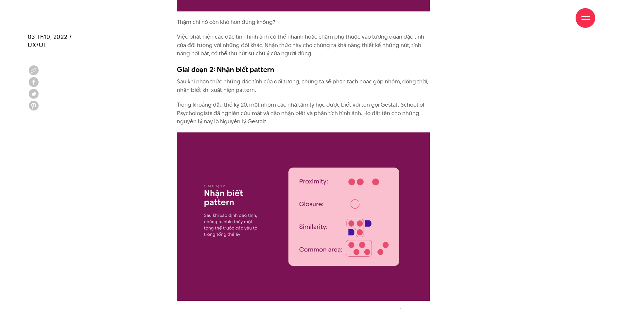
click at [183, 91] on p "Sau khi nhận thức những đặc tính của đối tượng, chúng ta sẽ phân tách hoặc gộp …" at bounding box center [303, 86] width 253 height 17
click at [268, 91] on p "Sau khi nhận thức những đặc tính của đối tượng, chúng ta sẽ phân tách hoặc gộp …" at bounding box center [303, 86] width 253 height 17
click at [301, 92] on p "Sau khi nhận thức những đặc tính của đối tượng, chúng ta sẽ phân tách hoặc gộp …" at bounding box center [303, 86] width 253 height 17
drag, startPoint x: 180, startPoint y: 85, endPoint x: 262, endPoint y: 85, distance: 82.8
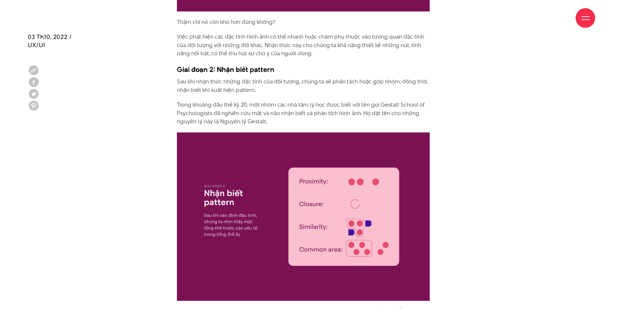
click at [185, 85] on p "Sau khi nhận thức những đặc tính của đối tượng, chúng ta sẽ phân tách hoặc gộp …" at bounding box center [303, 86] width 253 height 17
click at [262, 85] on p "Sau khi nhận thức những đặc tính của đối tượng, chúng ta sẽ phân tách hoặc gộp …" at bounding box center [303, 86] width 253 height 17
click at [265, 85] on p "Sau khi nhận thức những đặc tính của đối tượng, chúng ta sẽ phân tách hoặc gộp …" at bounding box center [303, 86] width 253 height 17
drag, startPoint x: 225, startPoint y: 78, endPoint x: 249, endPoint y: 78, distance: 24.2
click at [229, 79] on p "Sau khi nhận thức những đặc tính của đối tượng, chúng ta sẽ phân tách hoặc gộp …" at bounding box center [303, 86] width 253 height 17
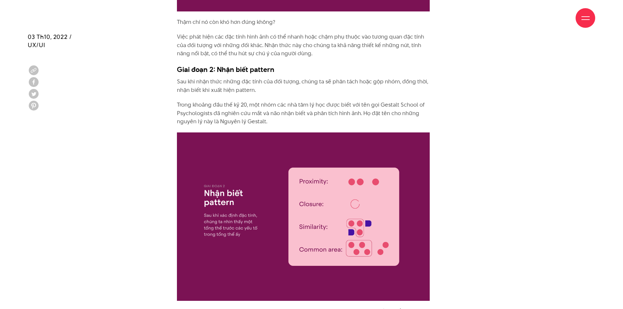
click at [264, 78] on p "Sau khi nhận thức những đặc tính của đối tượng, chúng ta sẽ phân tách hoặc gộp …" at bounding box center [303, 86] width 253 height 17
click at [238, 78] on p "Sau khi nhận thức những đặc tính của đối tượng, chúng ta sẽ phân tách hoặc gộp …" at bounding box center [303, 86] width 253 height 17
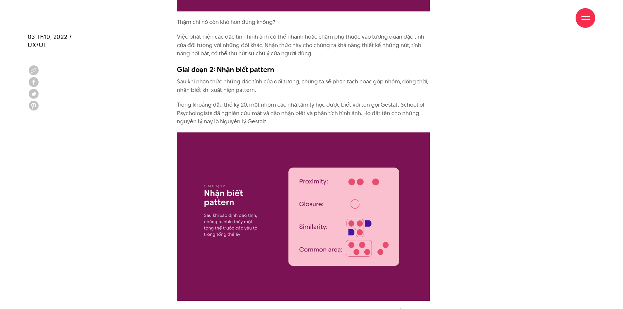
click at [208, 73] on h3 "Giai đoạn 2: Nhận biết pattern" at bounding box center [303, 69] width 253 height 10
click at [216, 70] on h3 "Giai đoạn 2: Nhận biết pattern" at bounding box center [303, 69] width 253 height 10
click at [199, 86] on p "Sau khi nhận thức những đặc tính của đối tượng, chúng ta sẽ phân tách hoặc gộp …" at bounding box center [303, 86] width 253 height 17
click at [247, 89] on p "Sau khi nhận thức những đặc tính của đối tượng, chúng ta sẽ phân tách hoặc gộp …" at bounding box center [303, 86] width 253 height 17
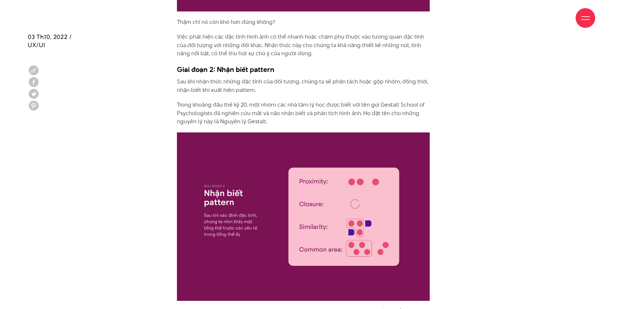
drag, startPoint x: 227, startPoint y: 95, endPoint x: 219, endPoint y: 96, distance: 7.7
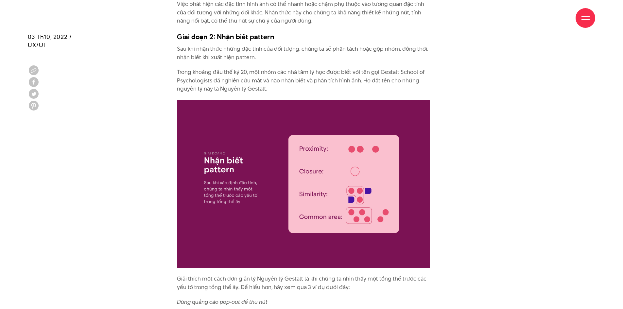
click at [200, 82] on p "Trong khoảng đầu thế kỷ 20, một nhóm các nhà tâm lý học được biết với tên gọi G…" at bounding box center [303, 80] width 253 height 25
click at [330, 69] on p "Trong khoảng đầu thế kỷ 20, một nhóm các nhà tâm lý học được biết với tên gọi G…" at bounding box center [303, 80] width 253 height 25
click at [257, 93] on p "Trong khoảng đầu thế kỷ 20, một nhóm các nhà tâm lý học được biết với tên gọi G…" at bounding box center [303, 80] width 253 height 25
click at [355, 168] on img at bounding box center [303, 184] width 253 height 168
click at [211, 188] on img at bounding box center [303, 184] width 253 height 168
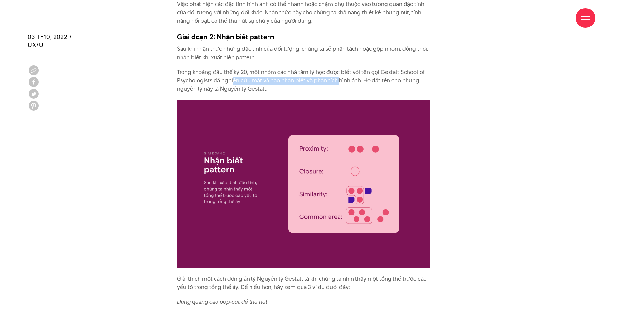
drag, startPoint x: 232, startPoint y: 81, endPoint x: 342, endPoint y: 78, distance: 110.0
click at [342, 78] on p "Trong khoảng đầu thế kỷ 20, một nhóm các nhà tâm lý học được biết với tên gọi G…" at bounding box center [303, 80] width 253 height 25
click at [310, 170] on img at bounding box center [303, 184] width 253 height 168
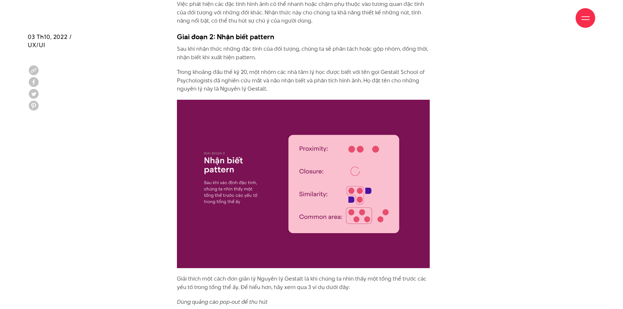
drag, startPoint x: 210, startPoint y: 85, endPoint x: 256, endPoint y: 82, distance: 45.9
click at [221, 84] on p "Trong khoảng đầu thế kỷ 20, một nhóm các nhà tâm lý học được biết với tên gọi G…" at bounding box center [303, 80] width 253 height 25
click at [256, 82] on p "Trong khoảng đầu thế kỷ 20, một nhóm các nhà tâm lý học được biết với tên gọi G…" at bounding box center [303, 80] width 253 height 25
click at [208, 84] on p "Trong khoảng đầu thế kỷ 20, một nhóm các nhà tâm lý học được biết với tên gọi G…" at bounding box center [303, 80] width 253 height 25
click at [281, 84] on p "Trong khoảng đầu thế kỷ 20, một nhóm các nhà tâm lý học được biết với tên gọi G…" at bounding box center [303, 80] width 253 height 25
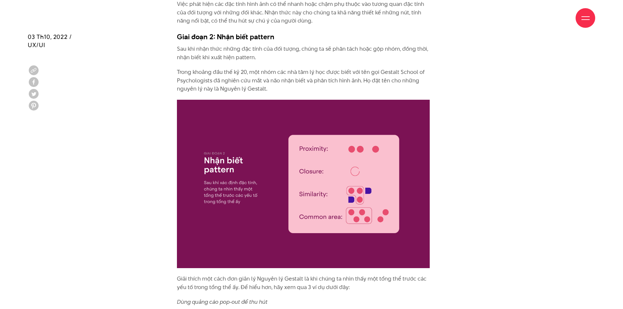
drag, startPoint x: 253, startPoint y: 81, endPoint x: 0, endPoint y: 120, distance: 255.9
click at [323, 68] on p "Trong khoảng đầu thế kỷ 20, một nhóm các nhà tâm lý học được biết với tên gọi G…" at bounding box center [303, 80] width 253 height 25
drag, startPoint x: 222, startPoint y: 55, endPoint x: 251, endPoint y: 55, distance: 28.8
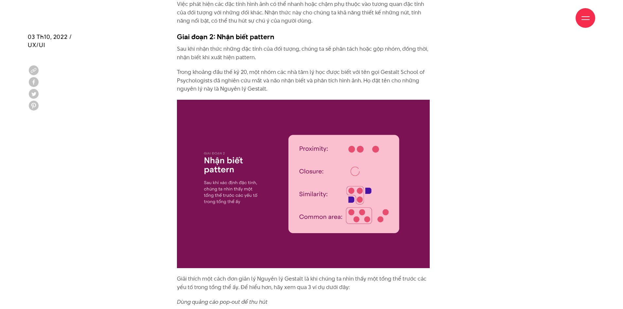
click at [235, 55] on p "Sau khi nhận thức những đặc tính của đối tượng, chúng ta sẽ phân tách hoặc gộp …" at bounding box center [303, 53] width 253 height 17
click at [251, 55] on p "Sau khi nhận thức những đặc tính của đối tượng, chúng ta sẽ phân tách hoặc gộp …" at bounding box center [303, 53] width 253 height 17
drag, startPoint x: 229, startPoint y: 58, endPoint x: 254, endPoint y: 55, distance: 24.6
click at [249, 56] on p "Sau khi nhận thức những đặc tính của đối tượng, chúng ta sẽ phân tách hoặc gộp …" at bounding box center [303, 53] width 253 height 17
click at [254, 55] on p "Sau khi nhận thức những đặc tính của đối tượng, chúng ta sẽ phân tách hoặc gộp …" at bounding box center [303, 53] width 253 height 17
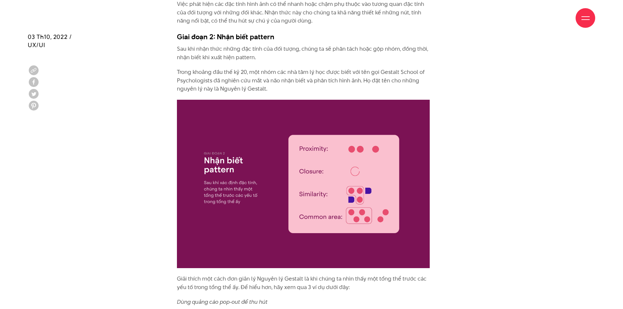
click at [207, 74] on p "Trong khoảng đầu thế kỷ 20, một nhóm các nhà tâm lý học được biết với tên gọi G…" at bounding box center [303, 80] width 253 height 25
click at [229, 74] on p "Trong khoảng đầu thế kỷ 20, một nhóm các nhà tâm lý học được biết với tên gọi G…" at bounding box center [303, 80] width 253 height 25
click at [253, 78] on p "Trong khoảng đầu thế kỷ 20, một nhóm các nhà tâm lý học được biết với tên gọi G…" at bounding box center [303, 80] width 253 height 25
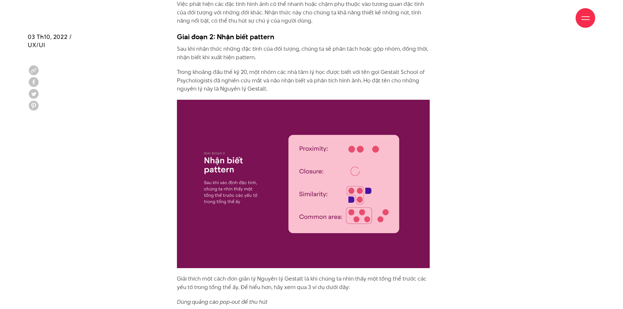
click at [297, 81] on p "Trong khoảng đầu thế kỷ 20, một nhóm các nhà tâm lý học được biết với tên gọi G…" at bounding box center [303, 80] width 253 height 25
click at [379, 82] on p "Trong khoảng đầu thế kỷ 20, một nhóm các nhà tâm lý học được biết với tên gọi G…" at bounding box center [303, 80] width 253 height 25
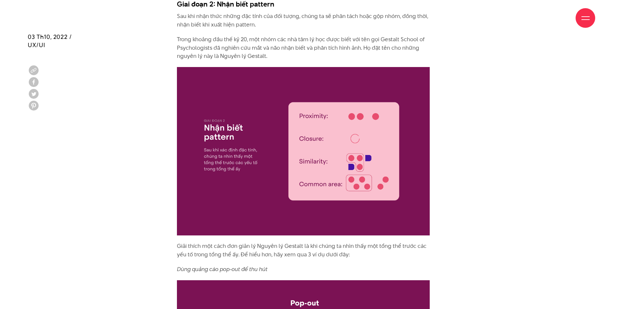
click at [242, 75] on img at bounding box center [303, 151] width 253 height 168
click at [211, 73] on img at bounding box center [303, 151] width 253 height 168
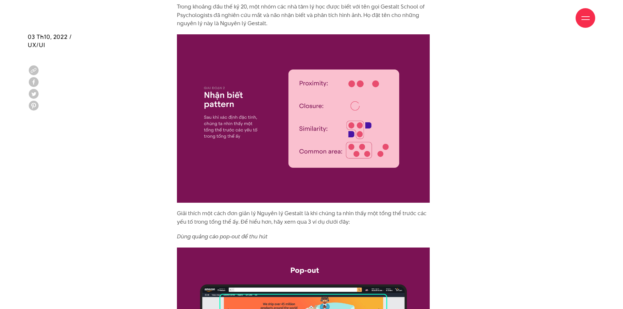
click at [223, 93] on img at bounding box center [303, 118] width 253 height 168
click at [357, 94] on img at bounding box center [303, 118] width 253 height 168
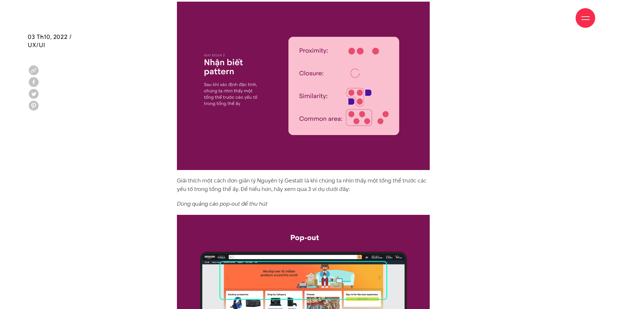
click at [217, 185] on p "Giải thích một cách đơn giản lý Nguyên lý Gestalt là khi chúng ta nhìn thấy một…" at bounding box center [303, 185] width 253 height 17
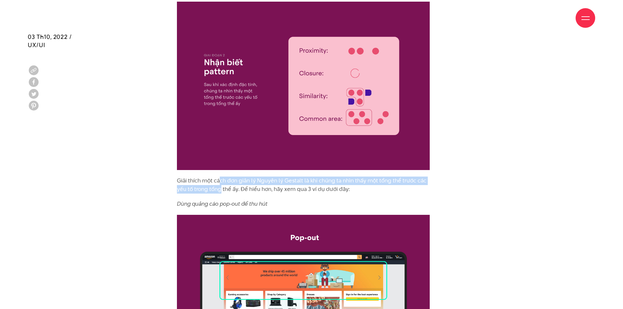
drag, startPoint x: 219, startPoint y: 185, endPoint x: 233, endPoint y: 182, distance: 13.7
click at [223, 184] on p "Giải thích một cách đơn giản lý Nguyên lý Gestalt là khi chúng ta nhìn thấy một…" at bounding box center [303, 185] width 253 height 17
click at [233, 182] on p "Giải thích một cách đơn giản lý Nguyên lý Gestalt là khi chúng ta nhìn thấy một…" at bounding box center [303, 185] width 253 height 17
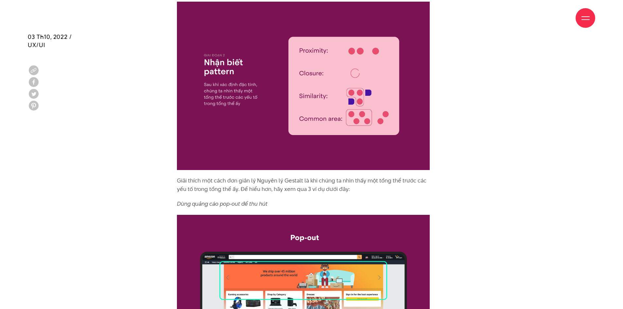
click at [295, 182] on p "Giải thích một cách đơn giản lý Nguyên lý Gestalt là khi chúng ta nhìn thấy một…" at bounding box center [303, 185] width 253 height 17
drag, startPoint x: 374, startPoint y: 181, endPoint x: 443, endPoint y: 176, distance: 69.5
click at [297, 189] on p "Giải thích một cách đơn giản lý Nguyên lý Gestalt là khi chúng ta nhìn thấy một…" at bounding box center [303, 185] width 253 height 17
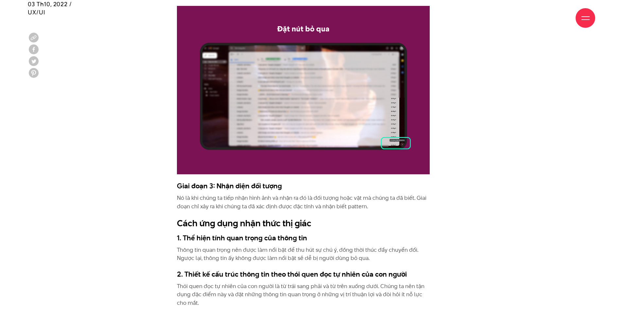
scroll to position [2780, 0]
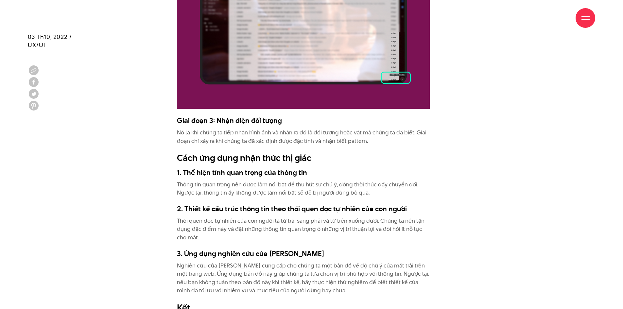
drag, startPoint x: 168, startPoint y: 128, endPoint x: 240, endPoint y: 132, distance: 72.4
click at [289, 132] on p "Nó là khi chúng ta tiếp nhận hình ảnh và nhận ra đó là đối tượng hoặc vật mà ch…" at bounding box center [303, 137] width 253 height 17
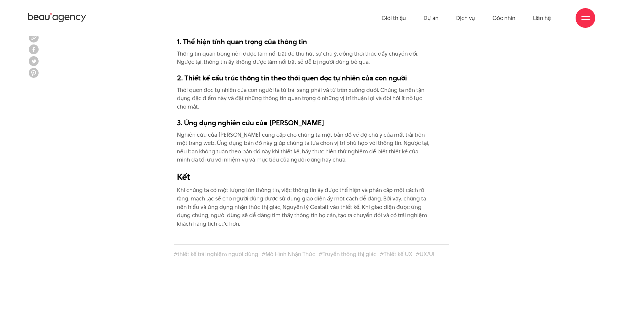
scroll to position [2878, 0]
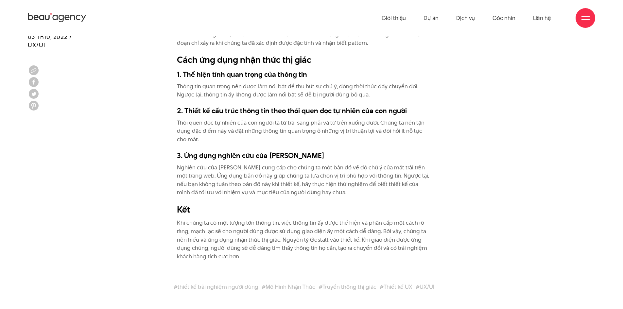
drag, startPoint x: 204, startPoint y: 71, endPoint x: 288, endPoint y: 82, distance: 85.1
click at [238, 75] on h3 "1. Thể hiện tính quan trọng của thông tin" at bounding box center [303, 74] width 253 height 10
click at [288, 82] on p "Thông tin quan trọng nên được làm nổi bật để thu hút sự chú ý, đồng thời thúc đ…" at bounding box center [303, 90] width 253 height 17
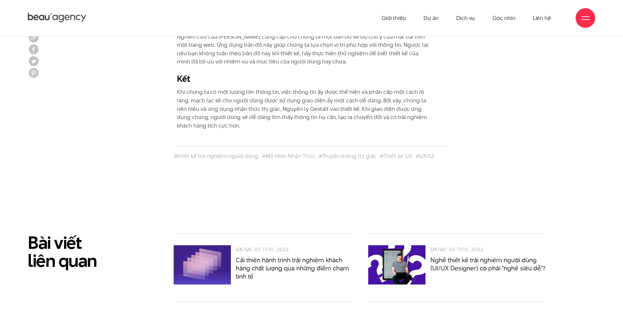
scroll to position [2944, 0]
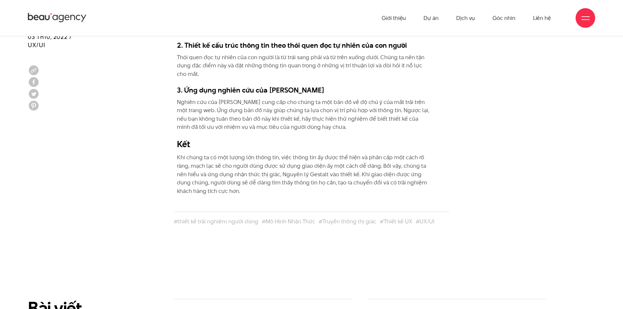
click at [207, 65] on p "Thói quen đọc tự nhiên của con người là từ trái sang phải và từ trên xuống dưới…" at bounding box center [303, 65] width 253 height 25
